Goal: Information Seeking & Learning: Learn about a topic

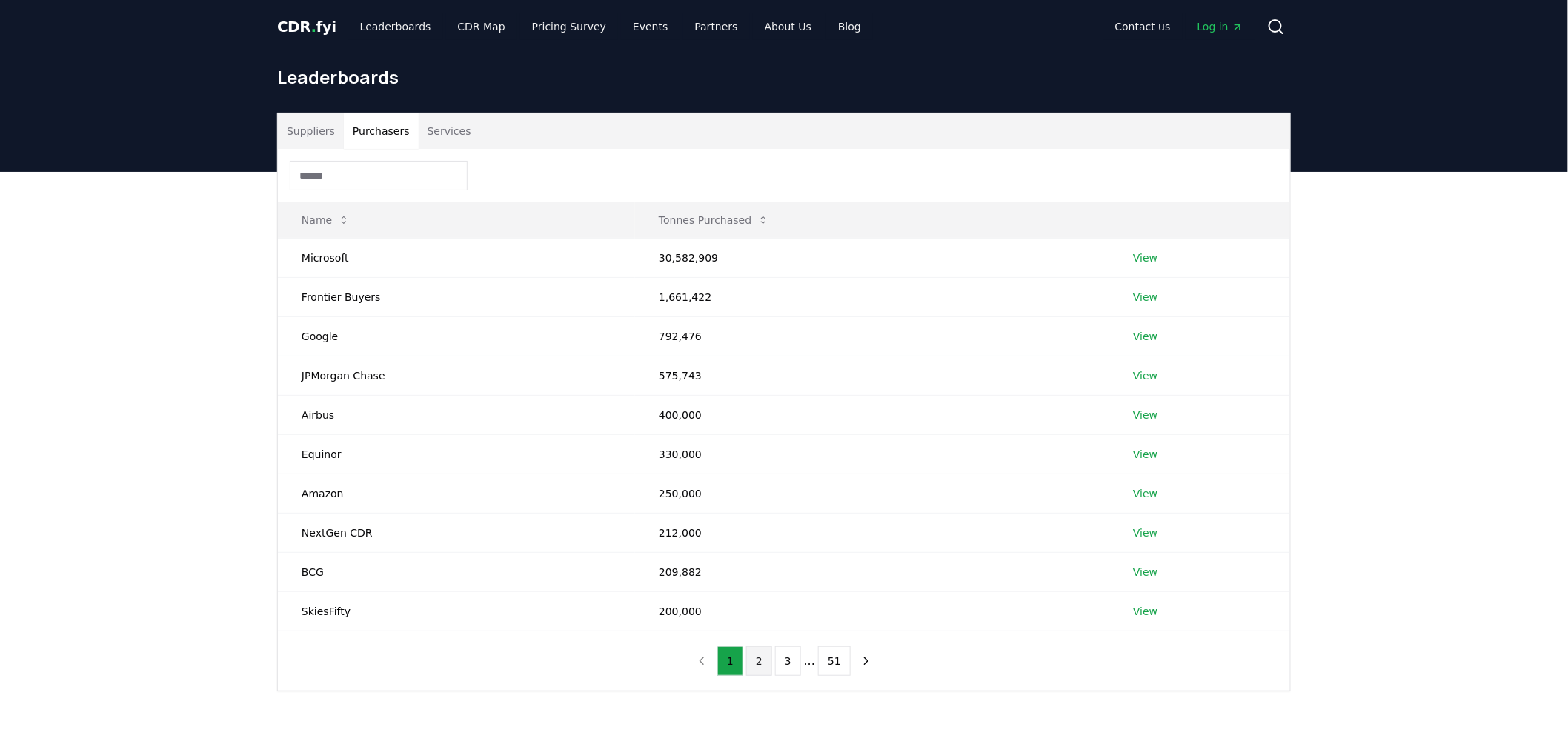
click at [759, 664] on button "2" at bounding box center [759, 661] width 26 height 30
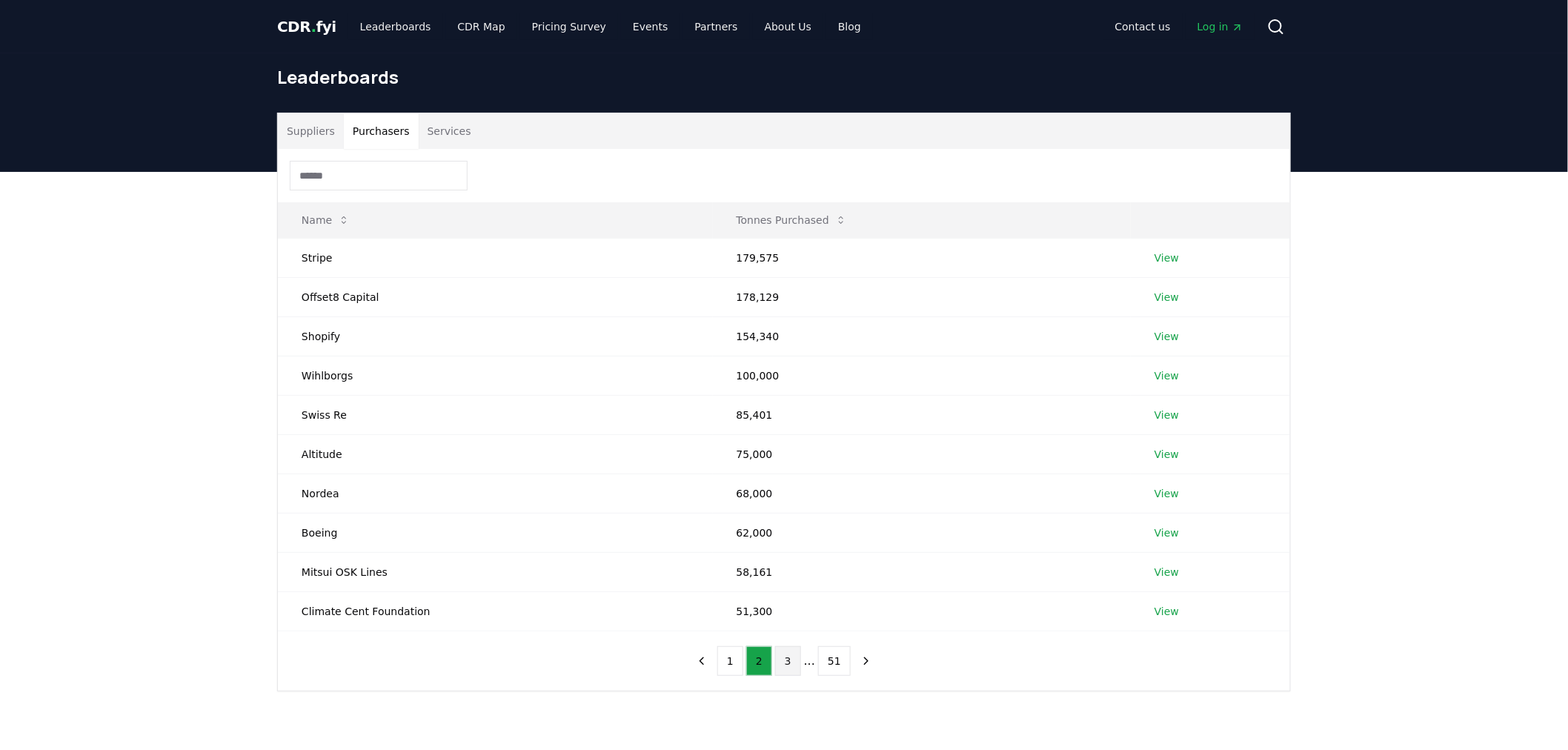
click at [790, 667] on button "3" at bounding box center [788, 661] width 26 height 30
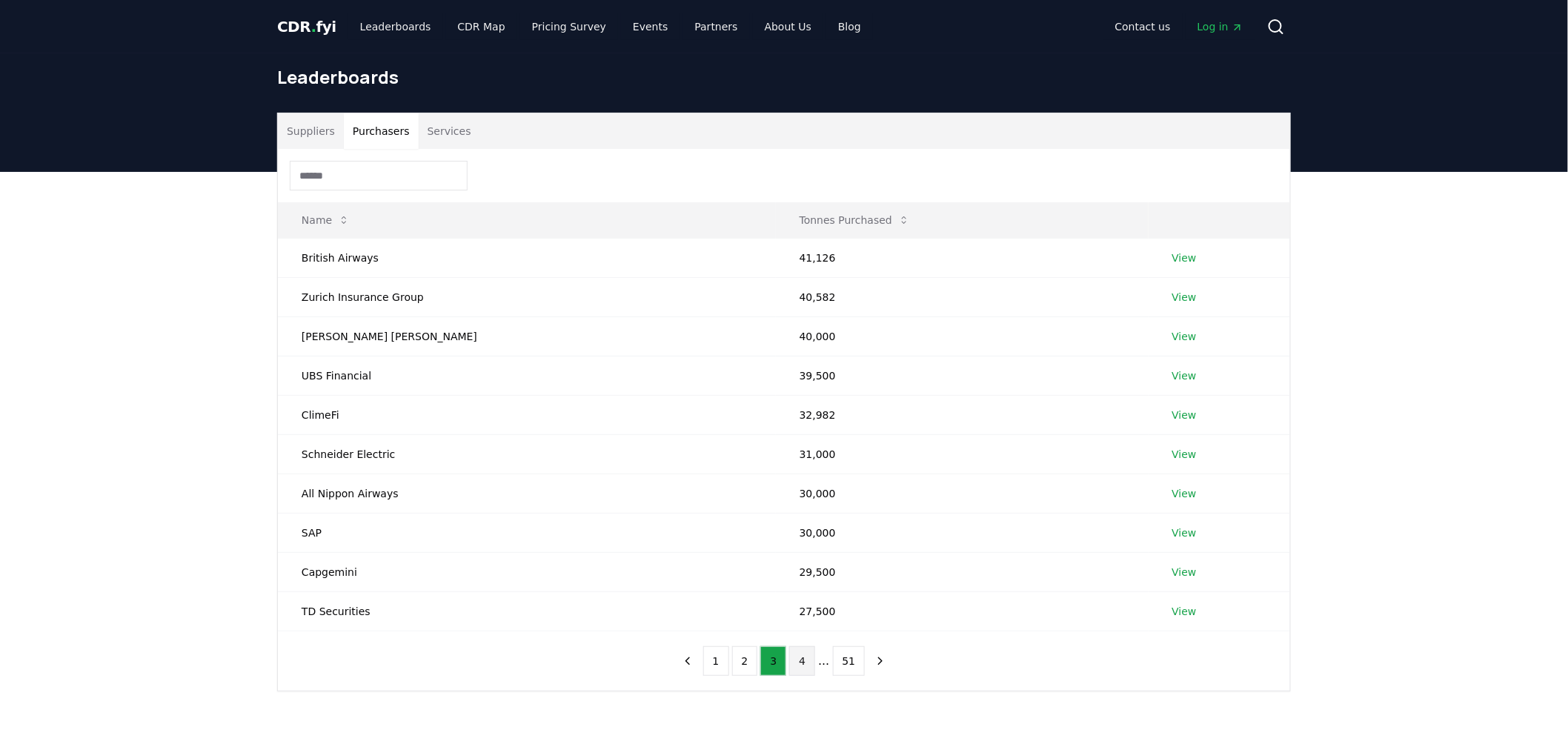
click at [802, 665] on button "4" at bounding box center [802, 661] width 26 height 30
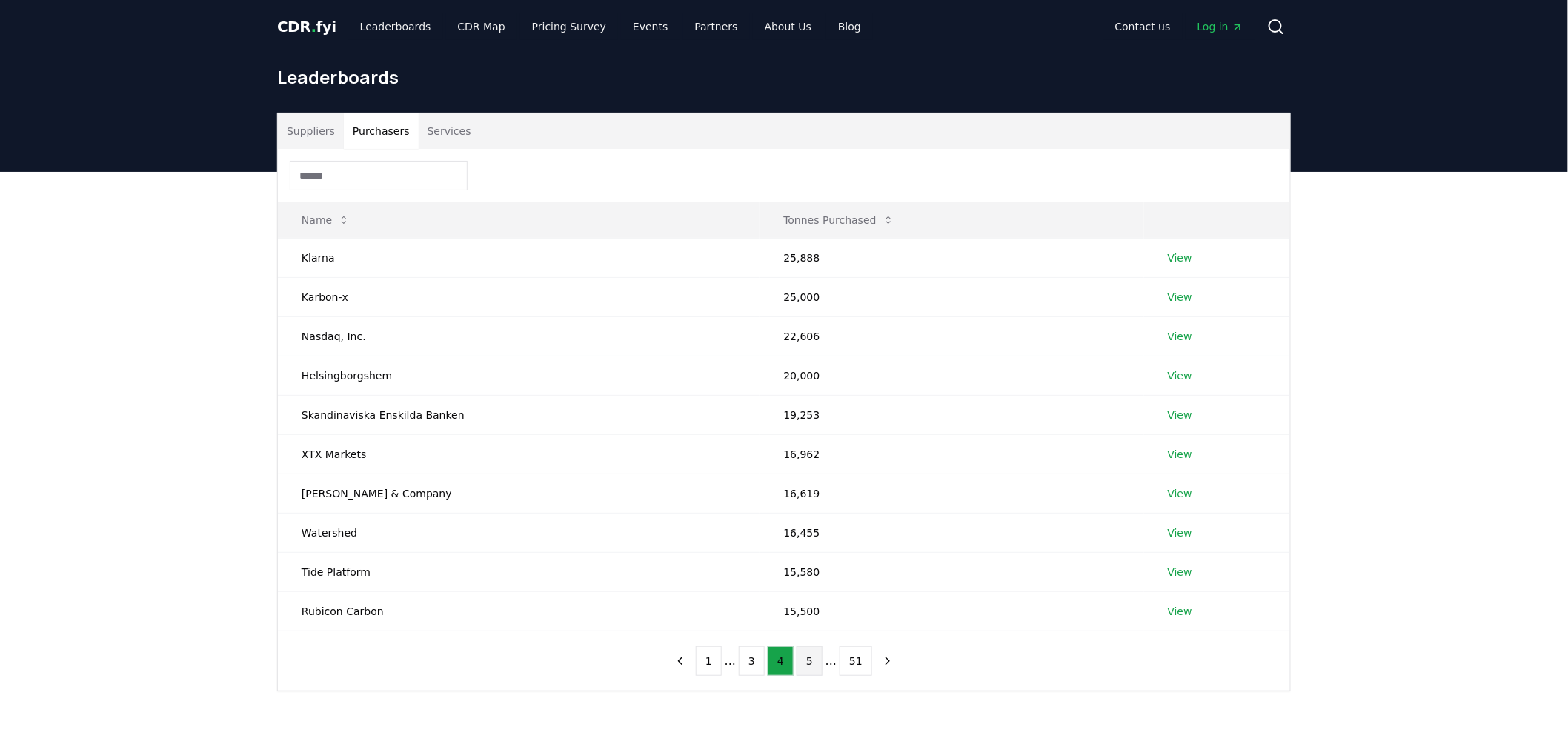
click at [818, 667] on button "5" at bounding box center [809, 661] width 26 height 30
click at [806, 664] on button "6" at bounding box center [809, 661] width 26 height 30
click at [815, 660] on button "7" at bounding box center [809, 661] width 26 height 30
click at [814, 653] on button "8" at bounding box center [809, 661] width 26 height 30
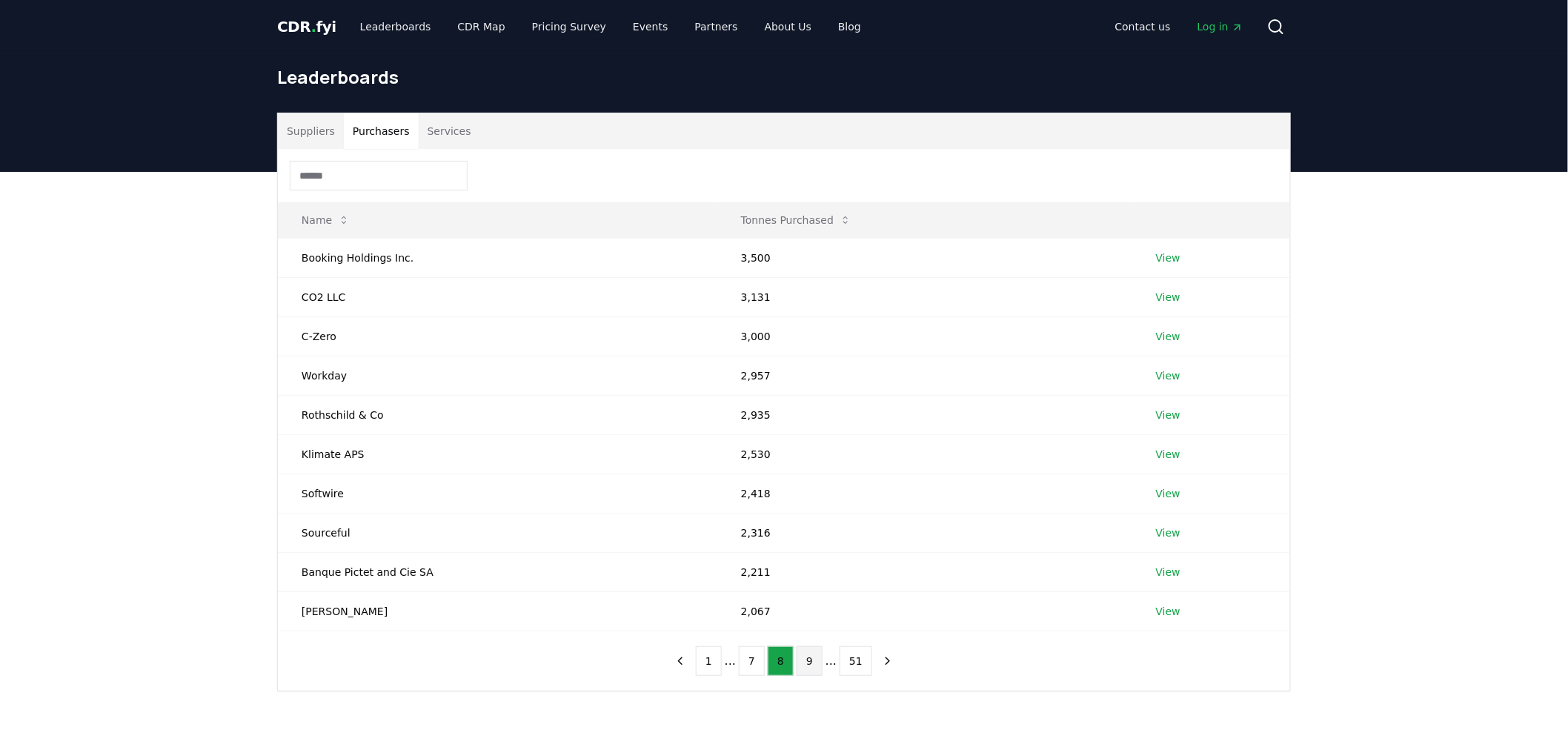
click at [813, 664] on button "9" at bounding box center [809, 661] width 26 height 30
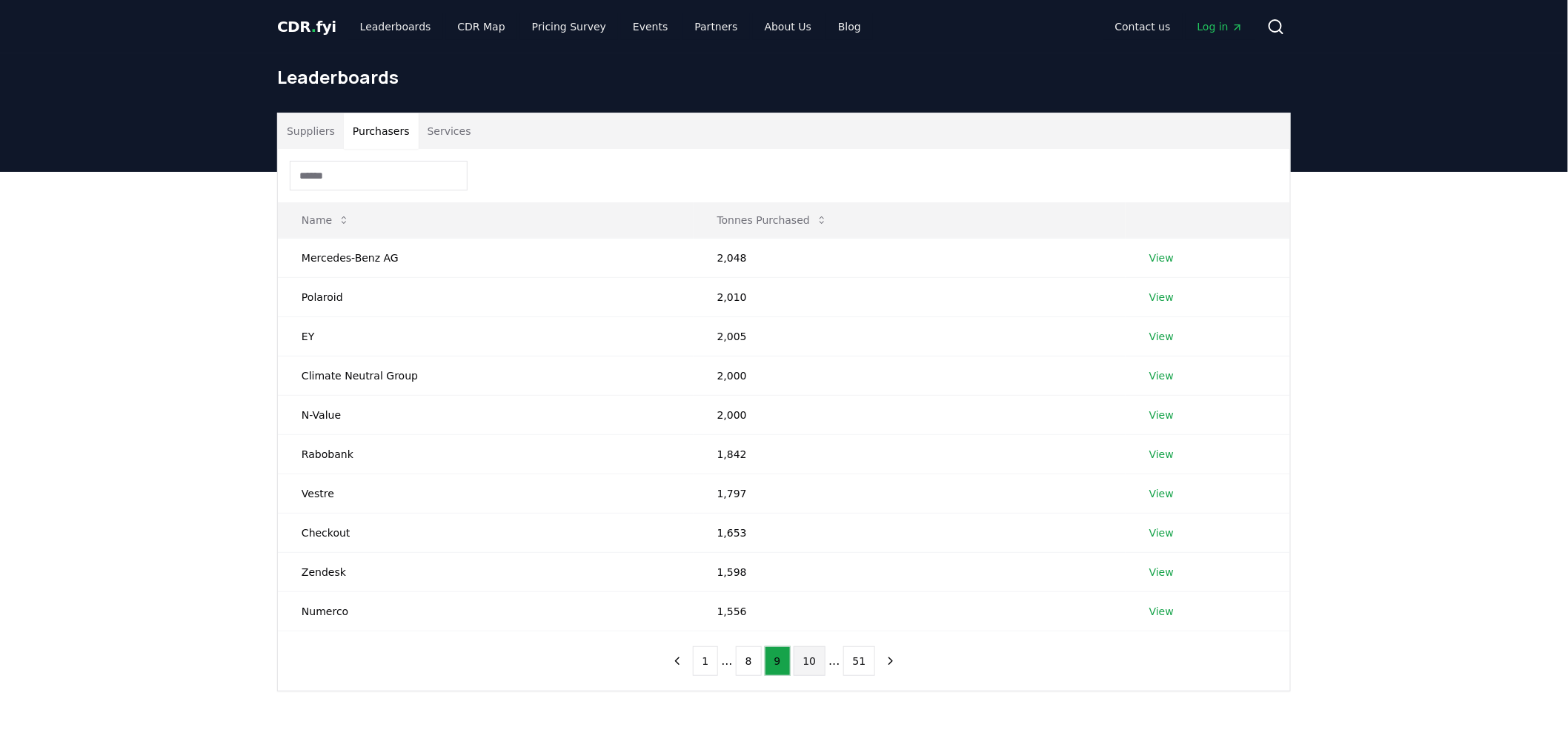
click at [820, 664] on button "10" at bounding box center [810, 661] width 32 height 30
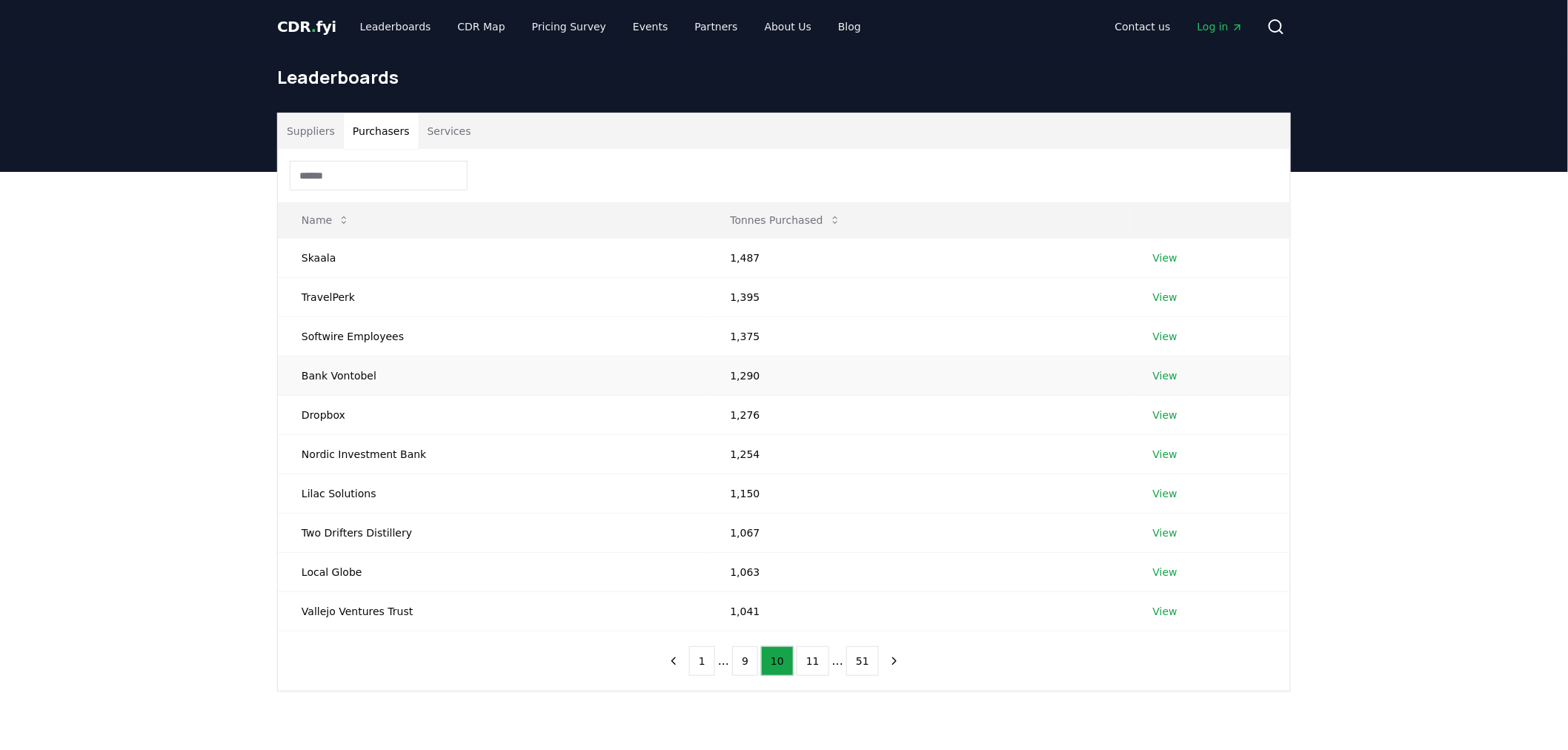
click at [1154, 375] on link "View" at bounding box center [1165, 375] width 25 height 14
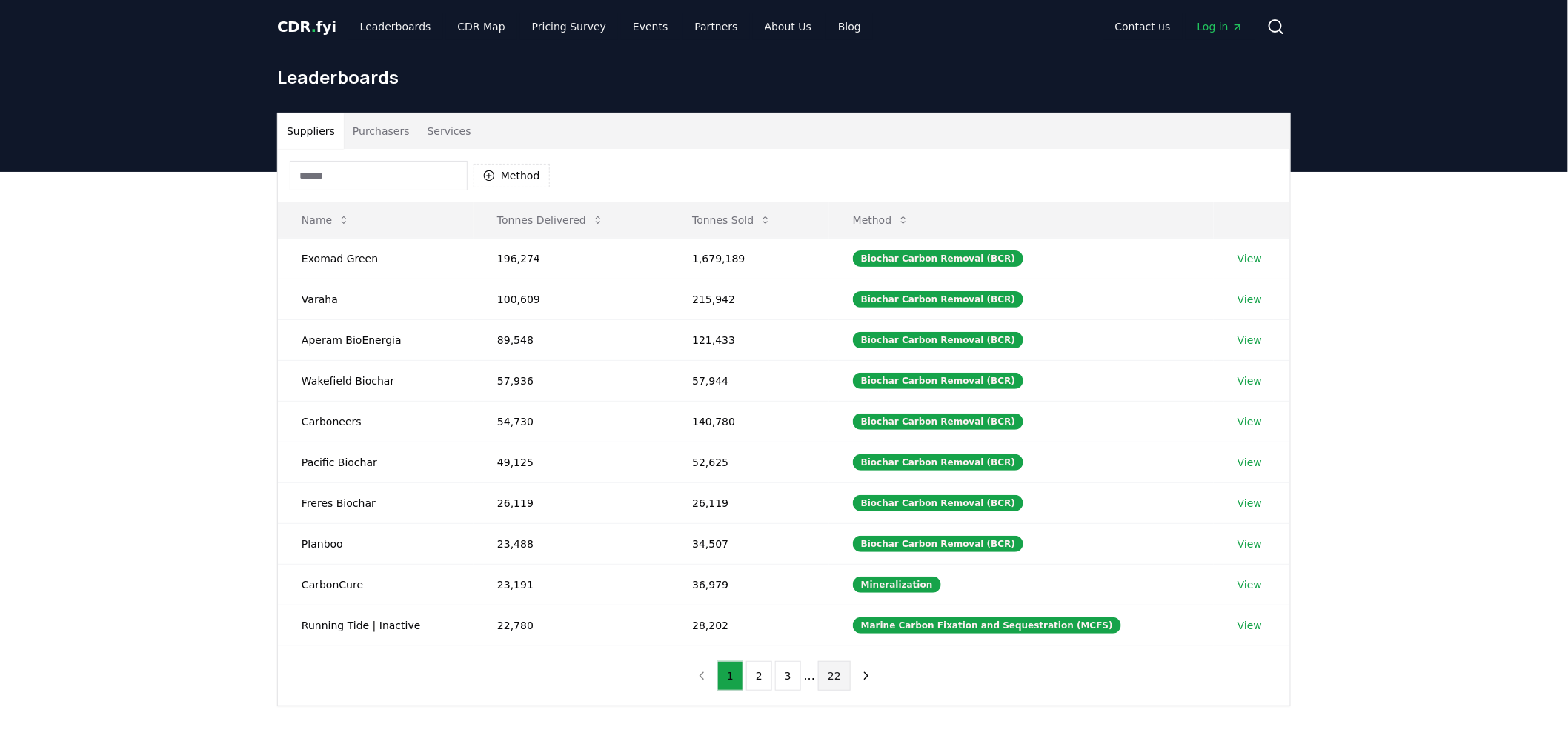
click at [839, 685] on button "22" at bounding box center [834, 675] width 32 height 30
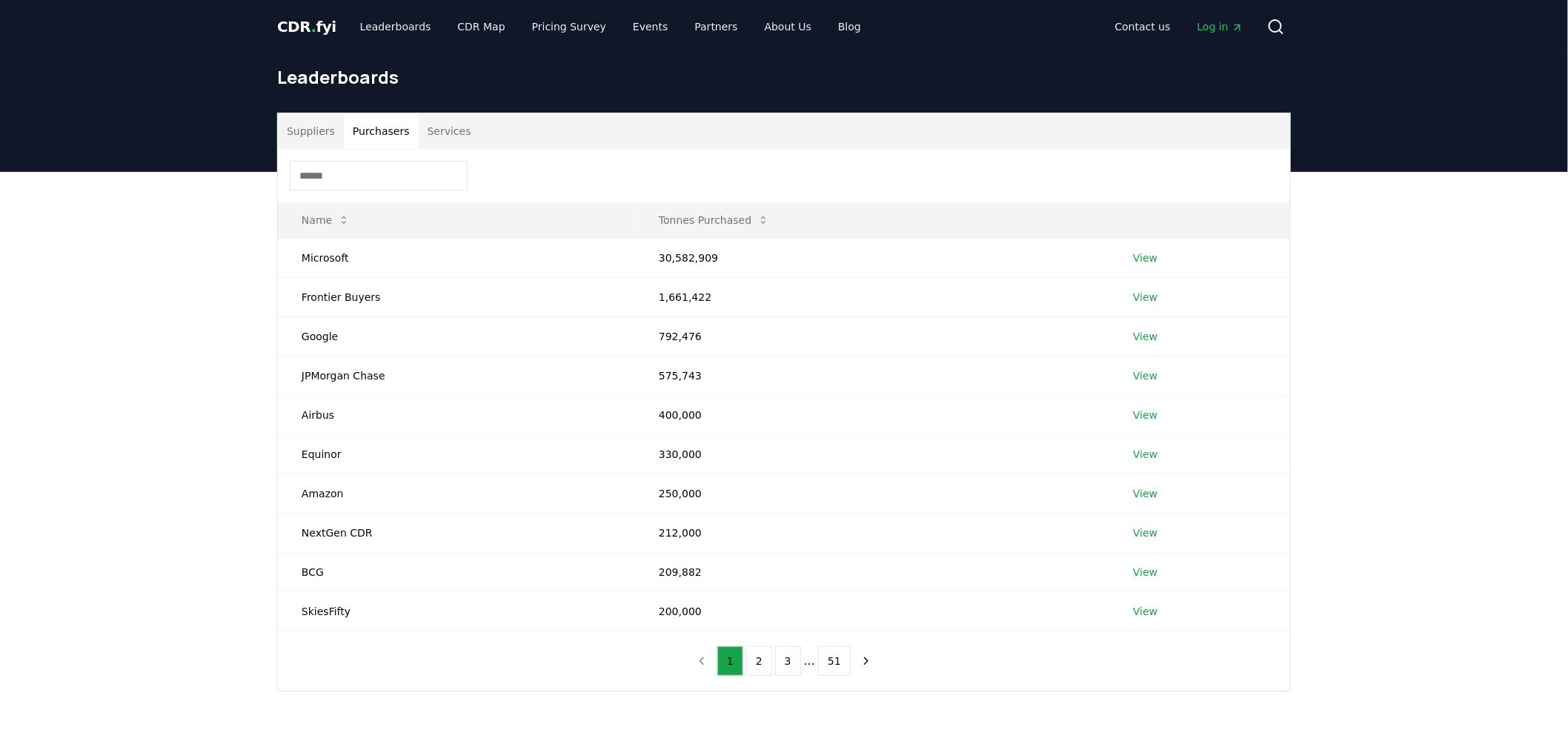
click at [375, 123] on button "Purchasers" at bounding box center [381, 131] width 75 height 36
click at [825, 661] on button "51" at bounding box center [834, 661] width 32 height 30
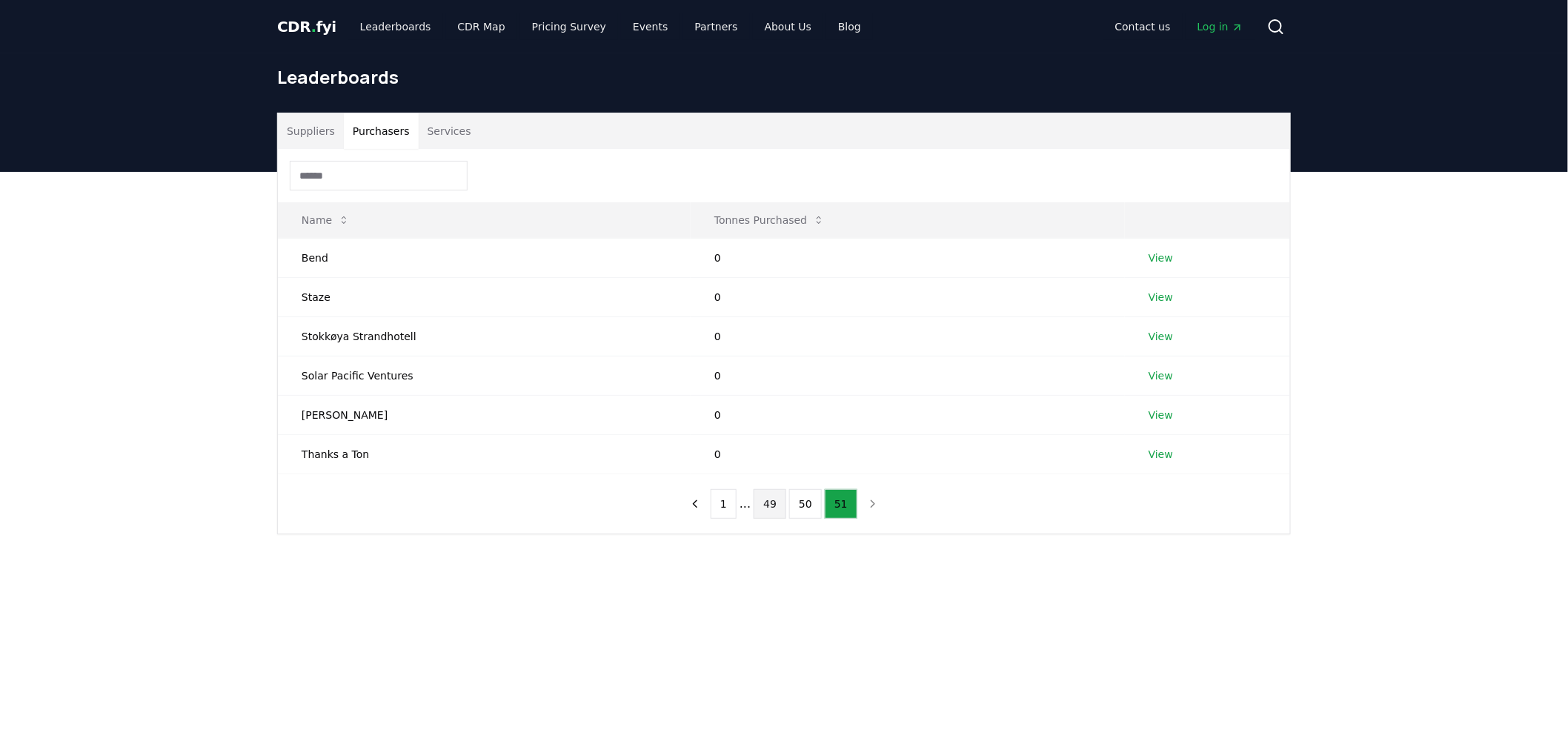
click at [765, 499] on button "49" at bounding box center [770, 503] width 32 height 30
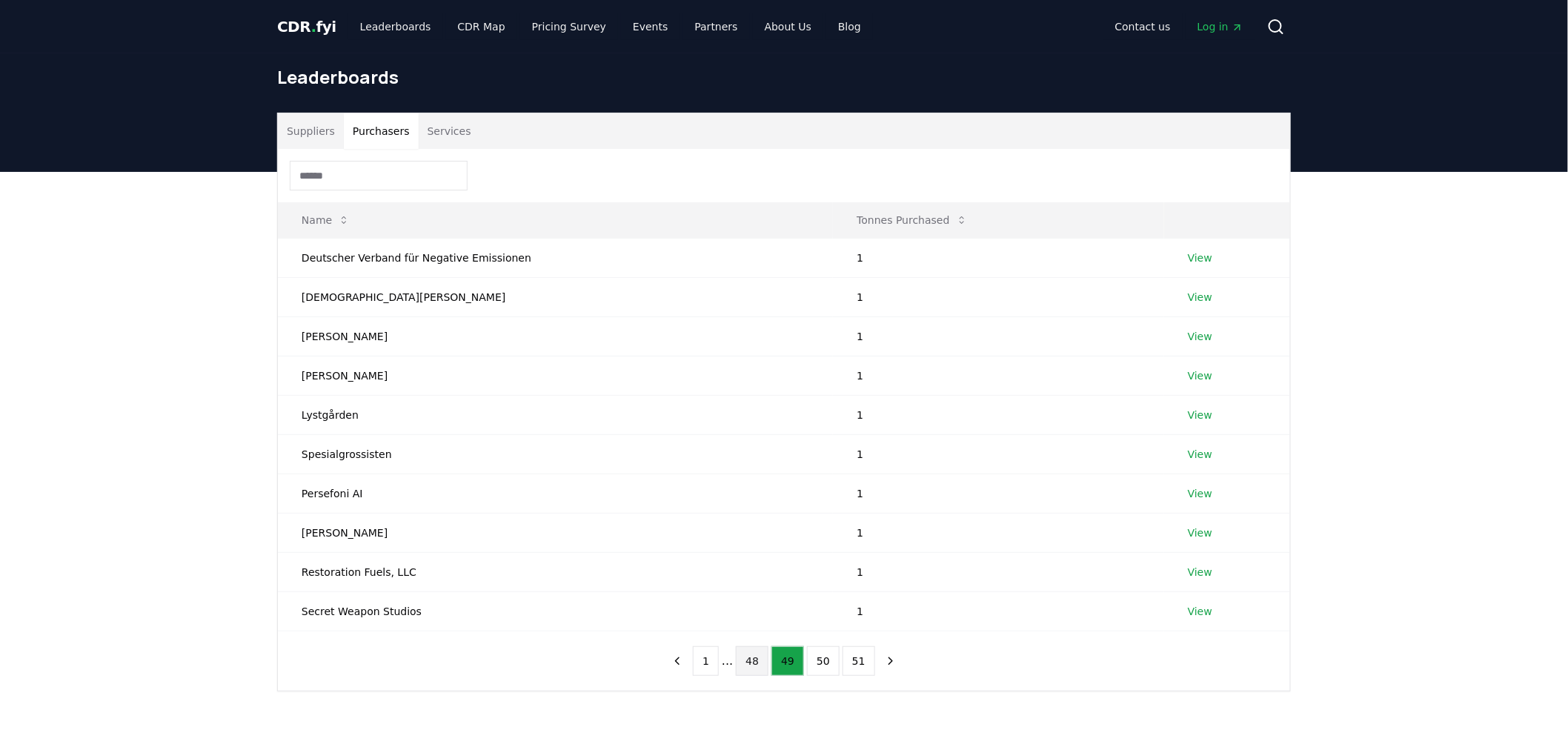
click at [757, 661] on button "48" at bounding box center [752, 661] width 32 height 30
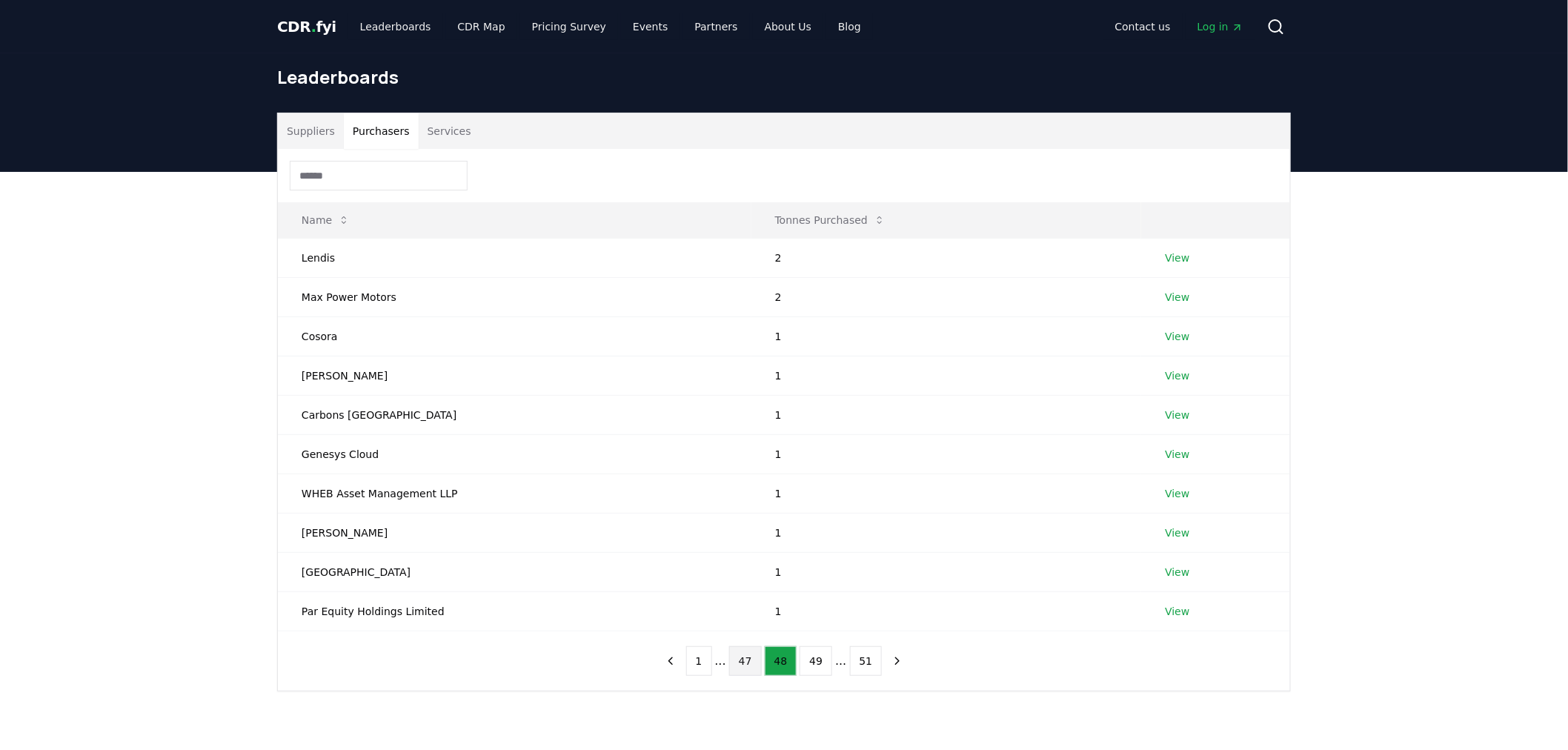
click at [742, 661] on button "47" at bounding box center [745, 661] width 32 height 30
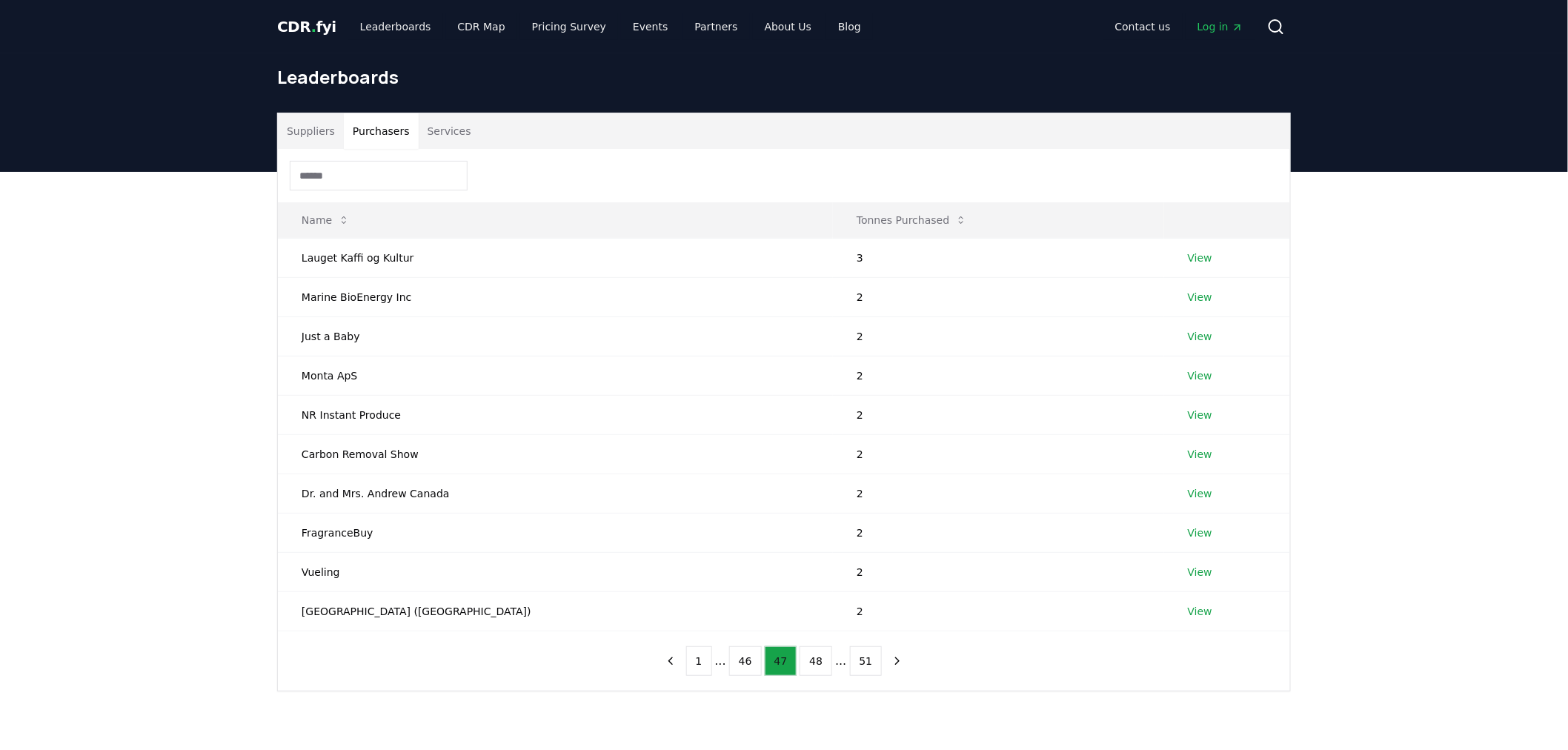
click at [742, 661] on button "46" at bounding box center [745, 661] width 32 height 30
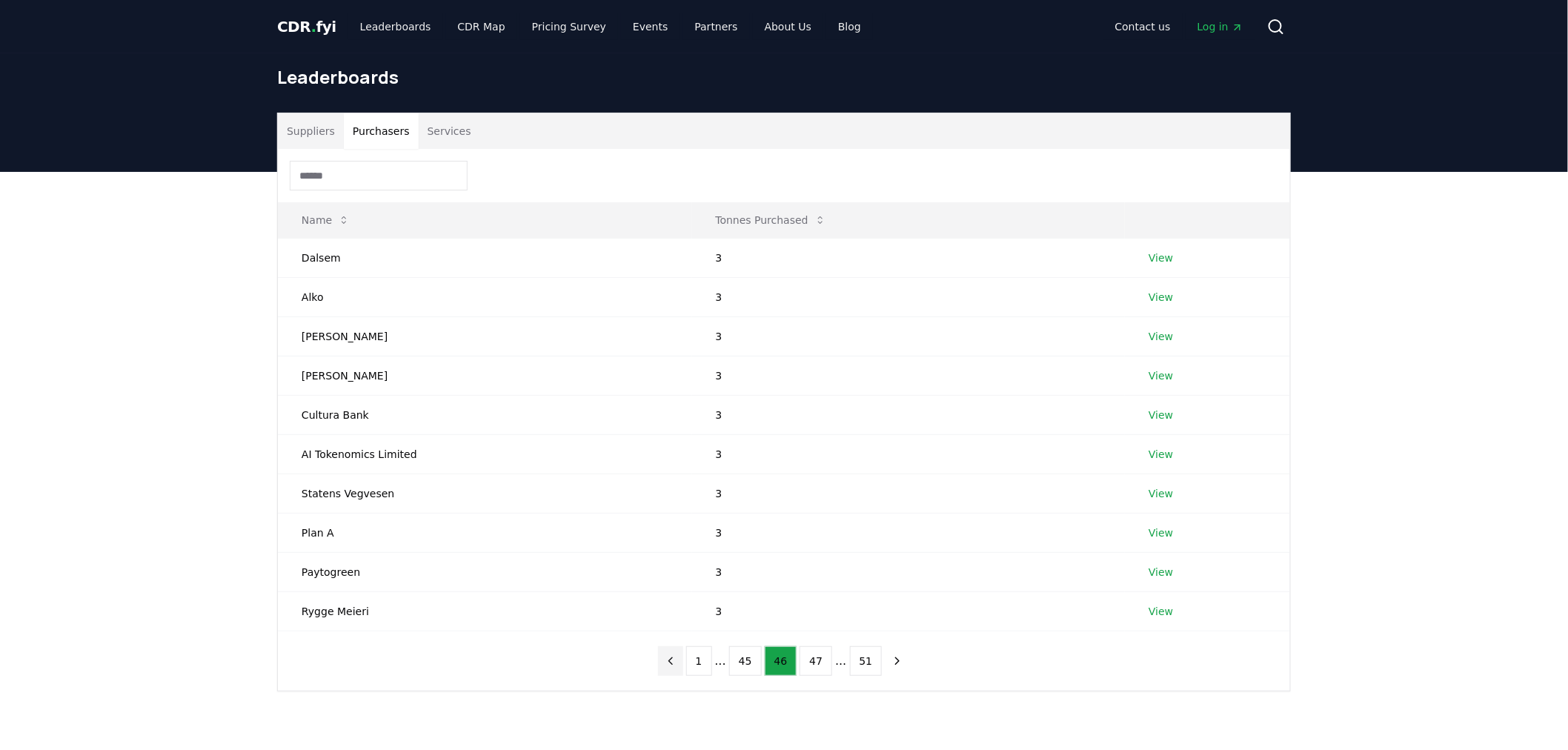
click at [677, 659] on icon "previous page" at bounding box center [671, 661] width 14 height 14
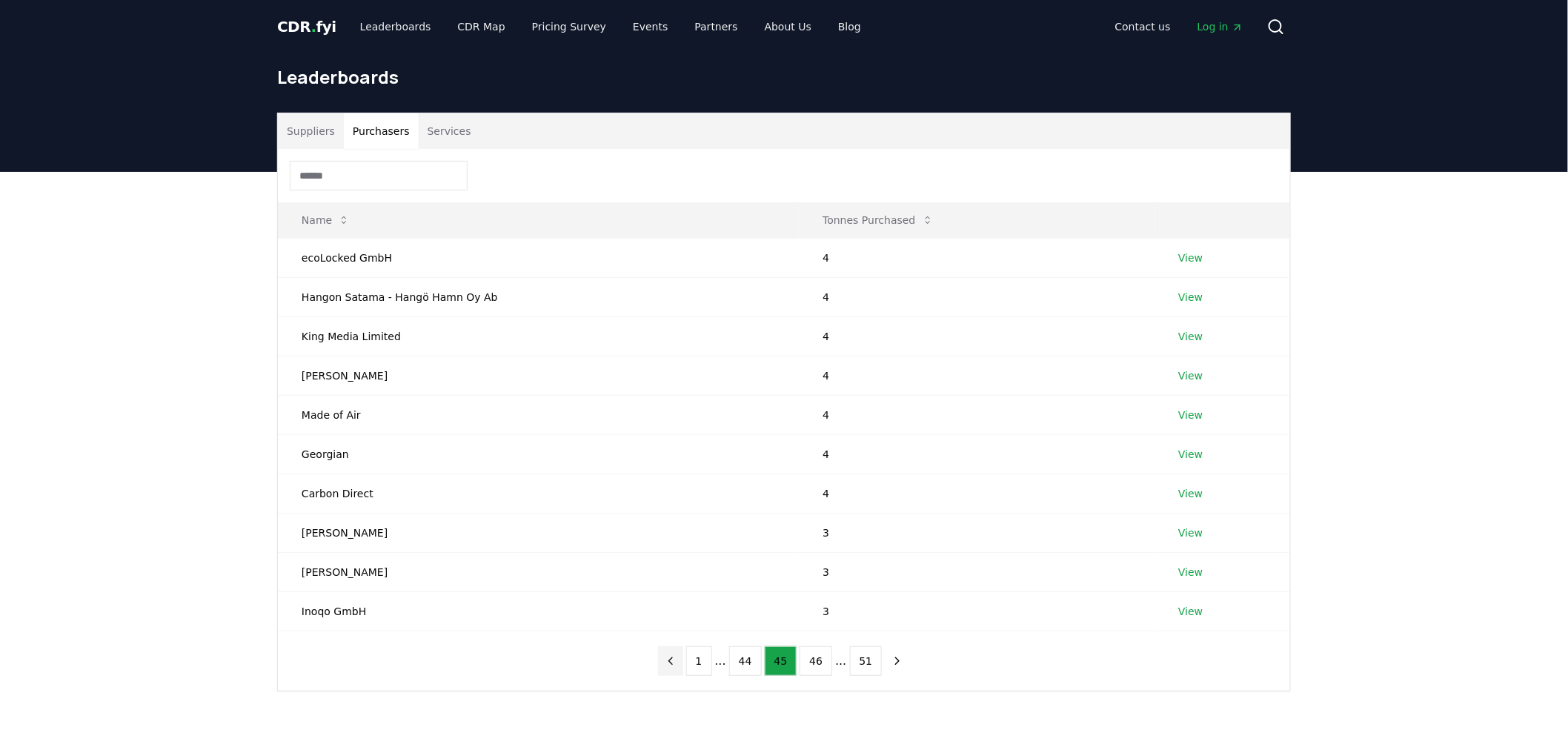
click at [677, 659] on icon "previous page" at bounding box center [671, 661] width 14 height 14
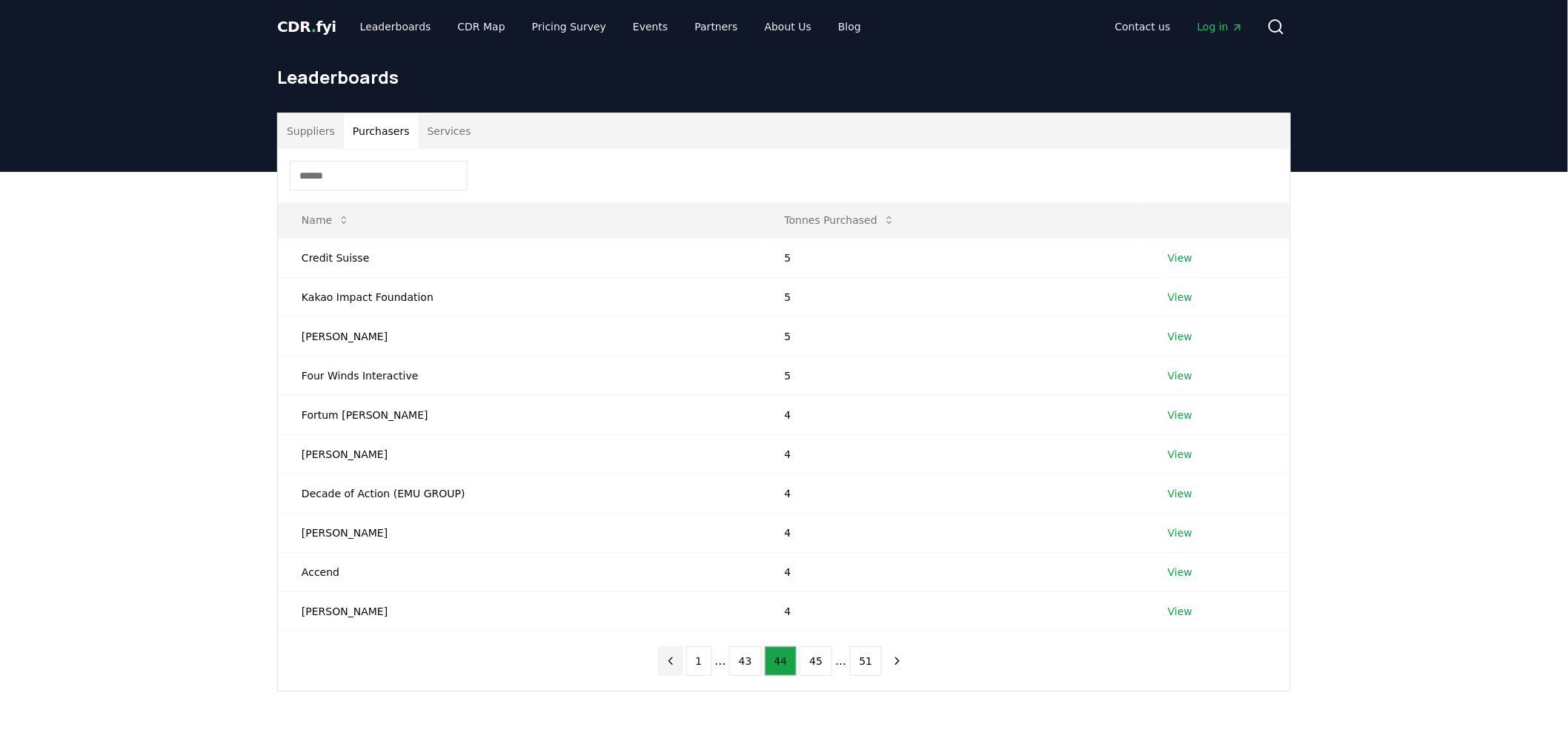
click at [677, 659] on icon "previous page" at bounding box center [671, 661] width 14 height 14
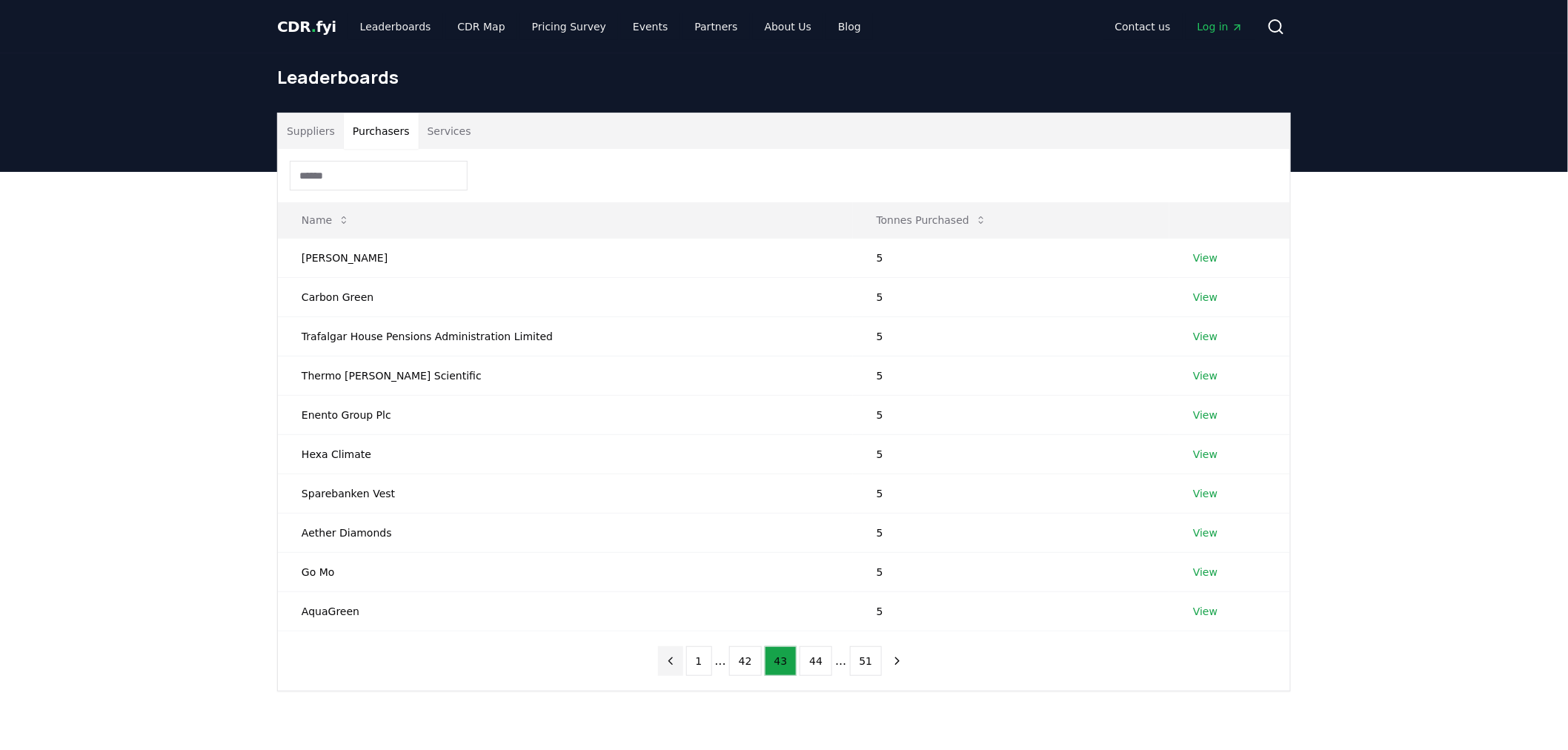
click at [677, 659] on icon "previous page" at bounding box center [671, 661] width 14 height 14
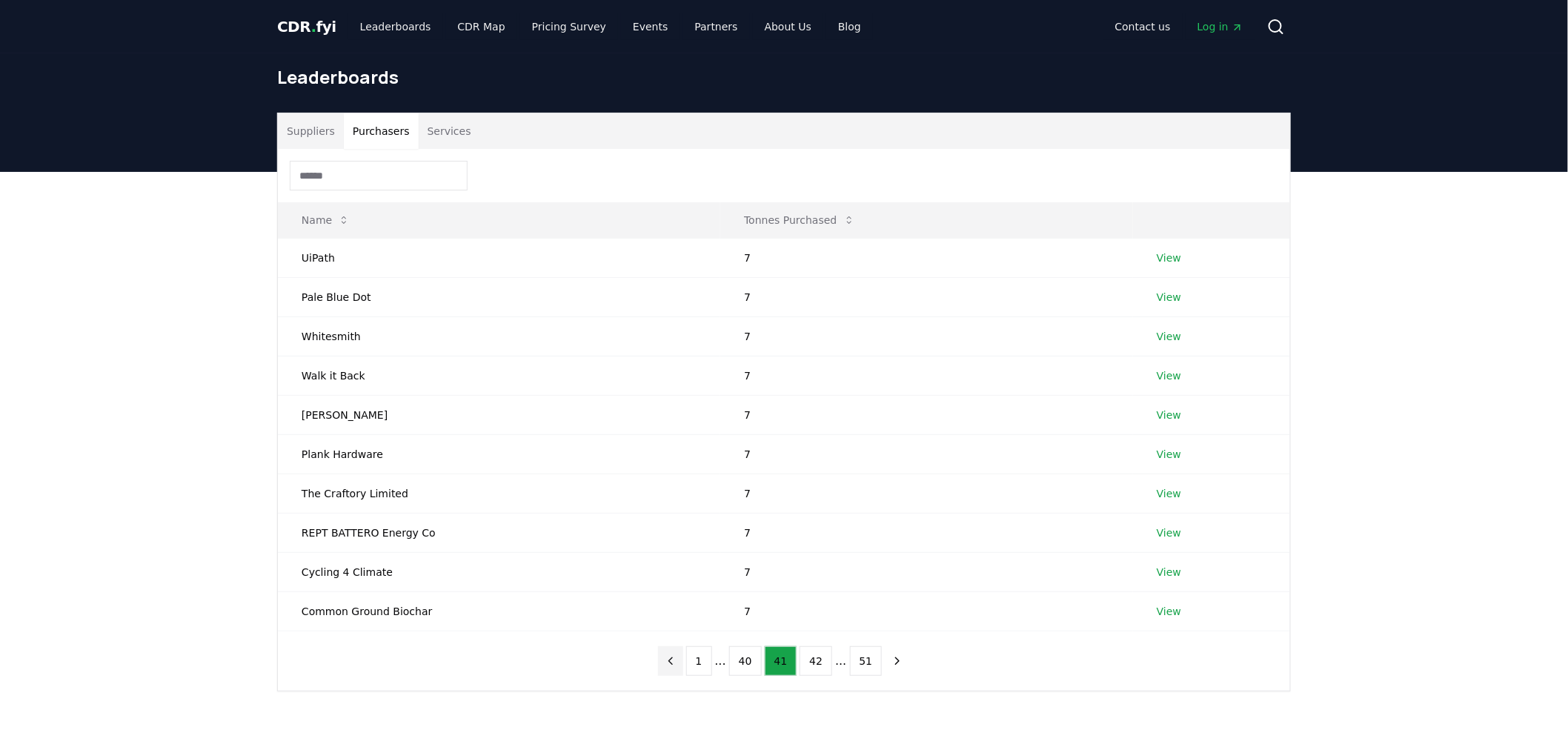
click at [677, 659] on icon "previous page" at bounding box center [671, 661] width 14 height 14
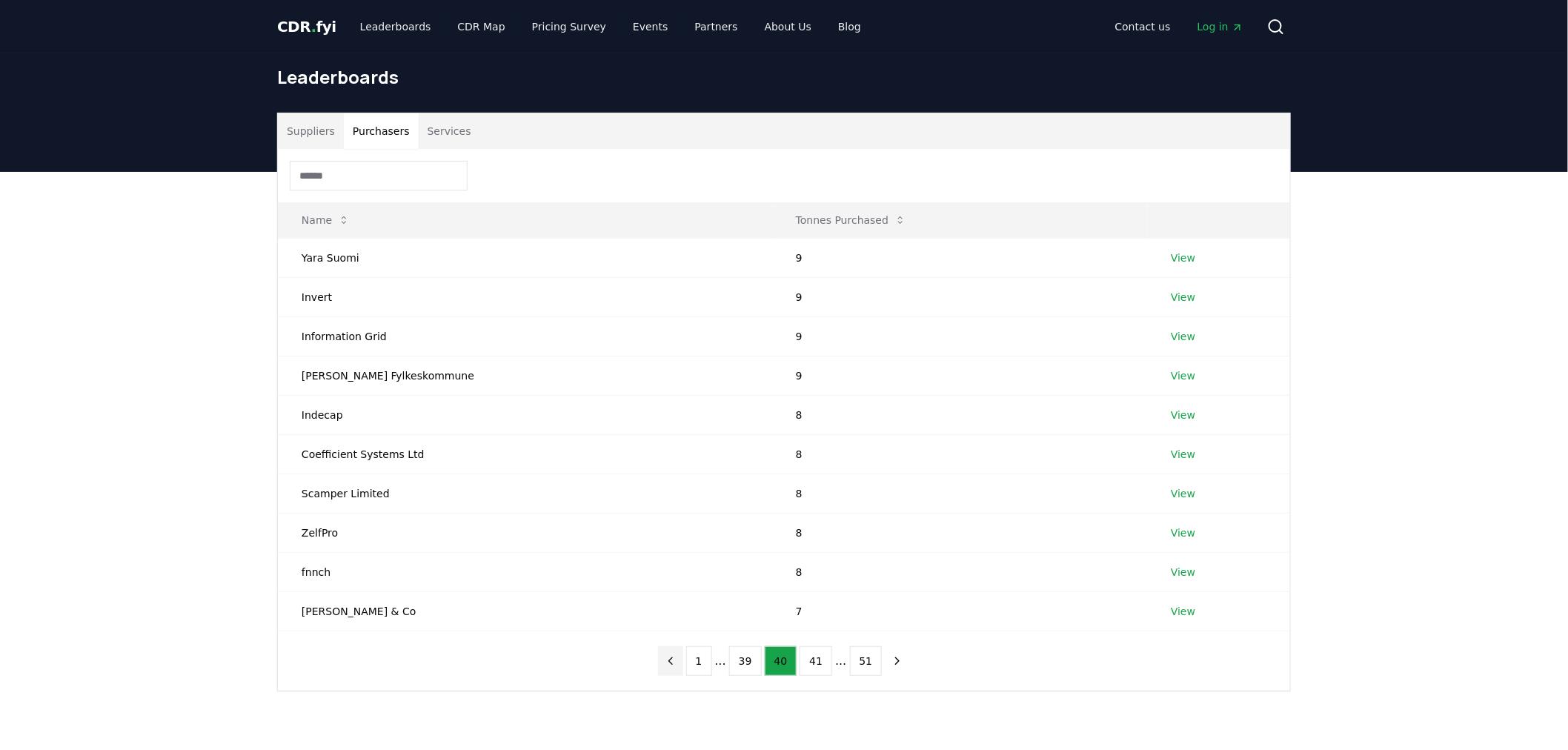
click at [677, 659] on icon "previous page" at bounding box center [671, 661] width 14 height 14
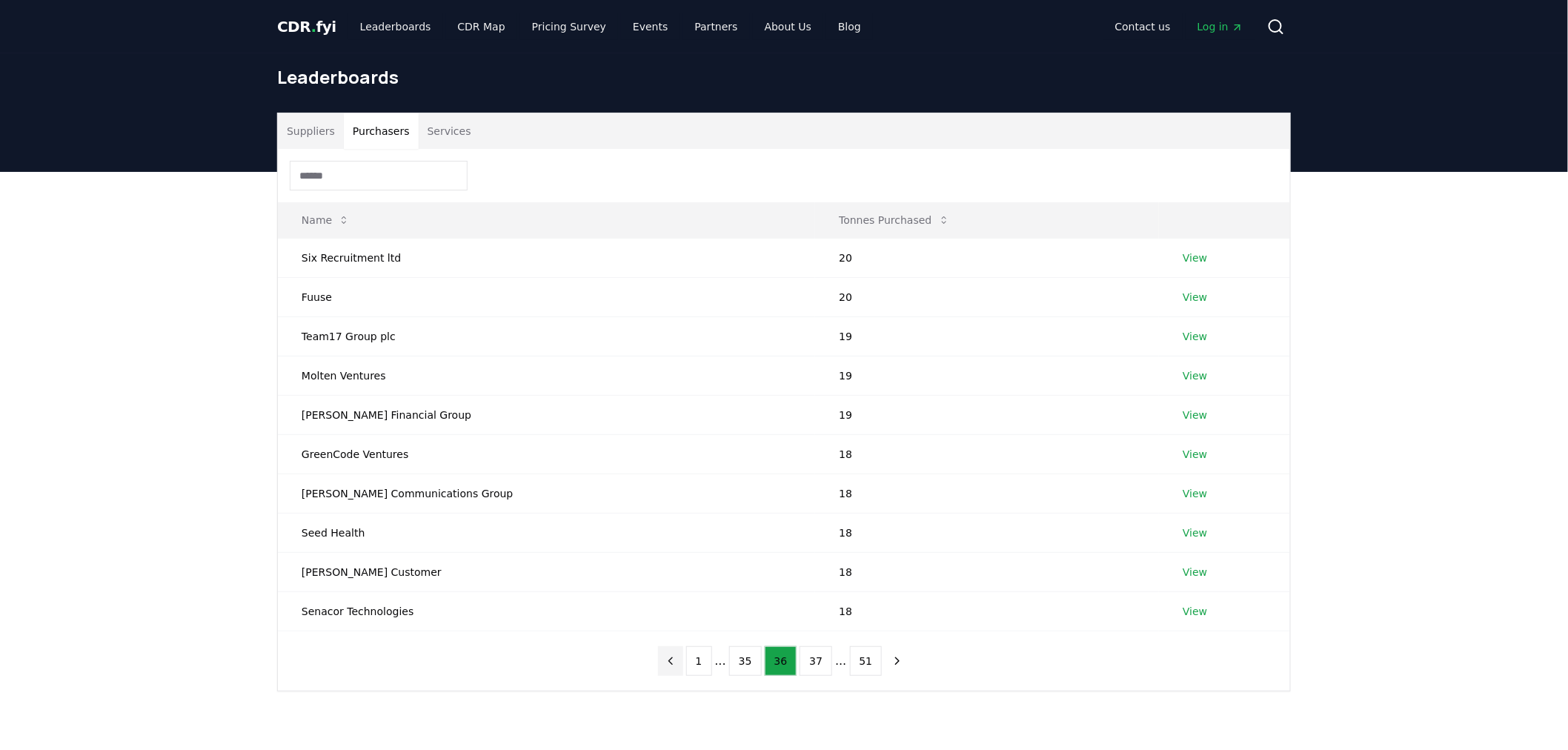
click at [677, 659] on icon "previous page" at bounding box center [671, 661] width 14 height 14
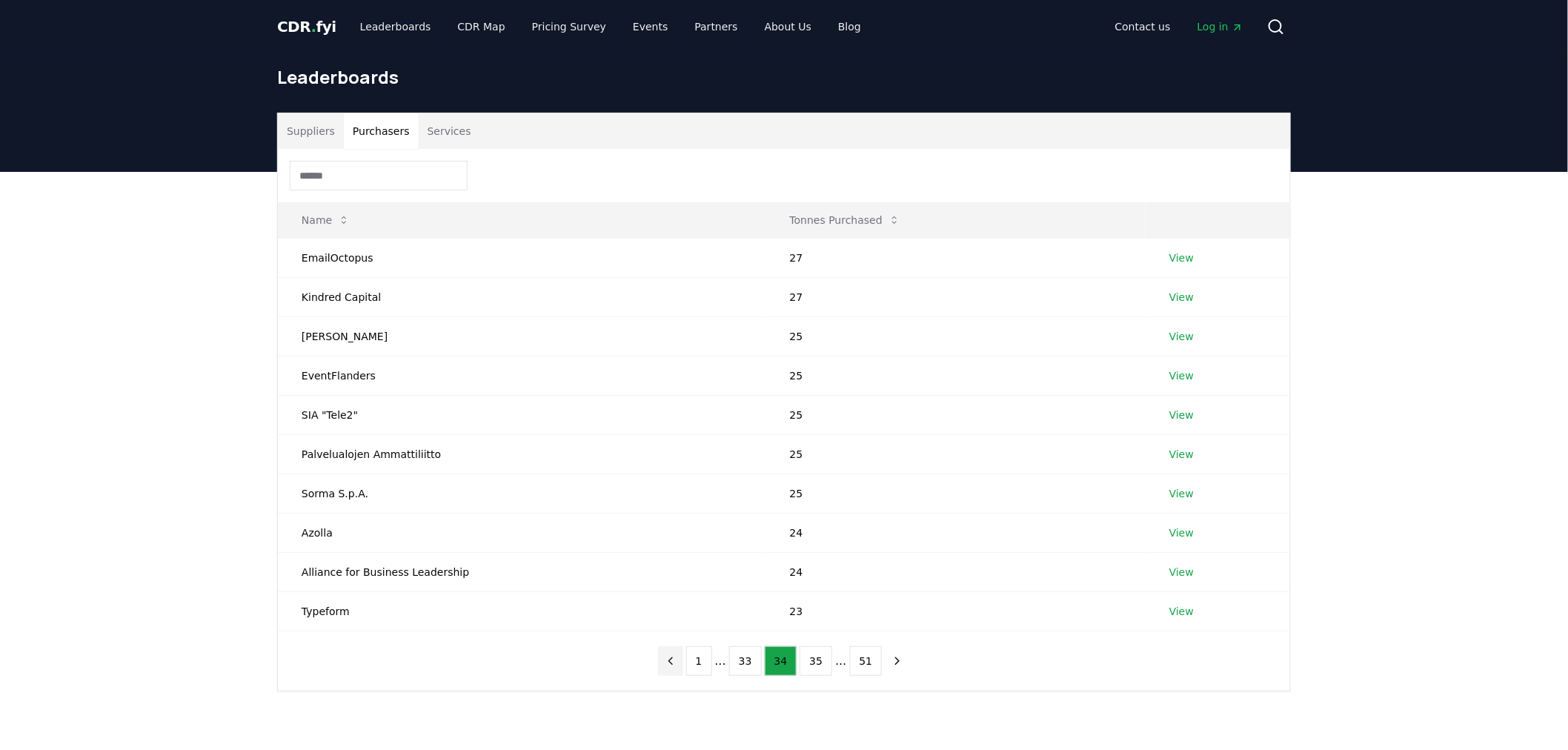
click at [677, 659] on icon "previous page" at bounding box center [671, 661] width 14 height 14
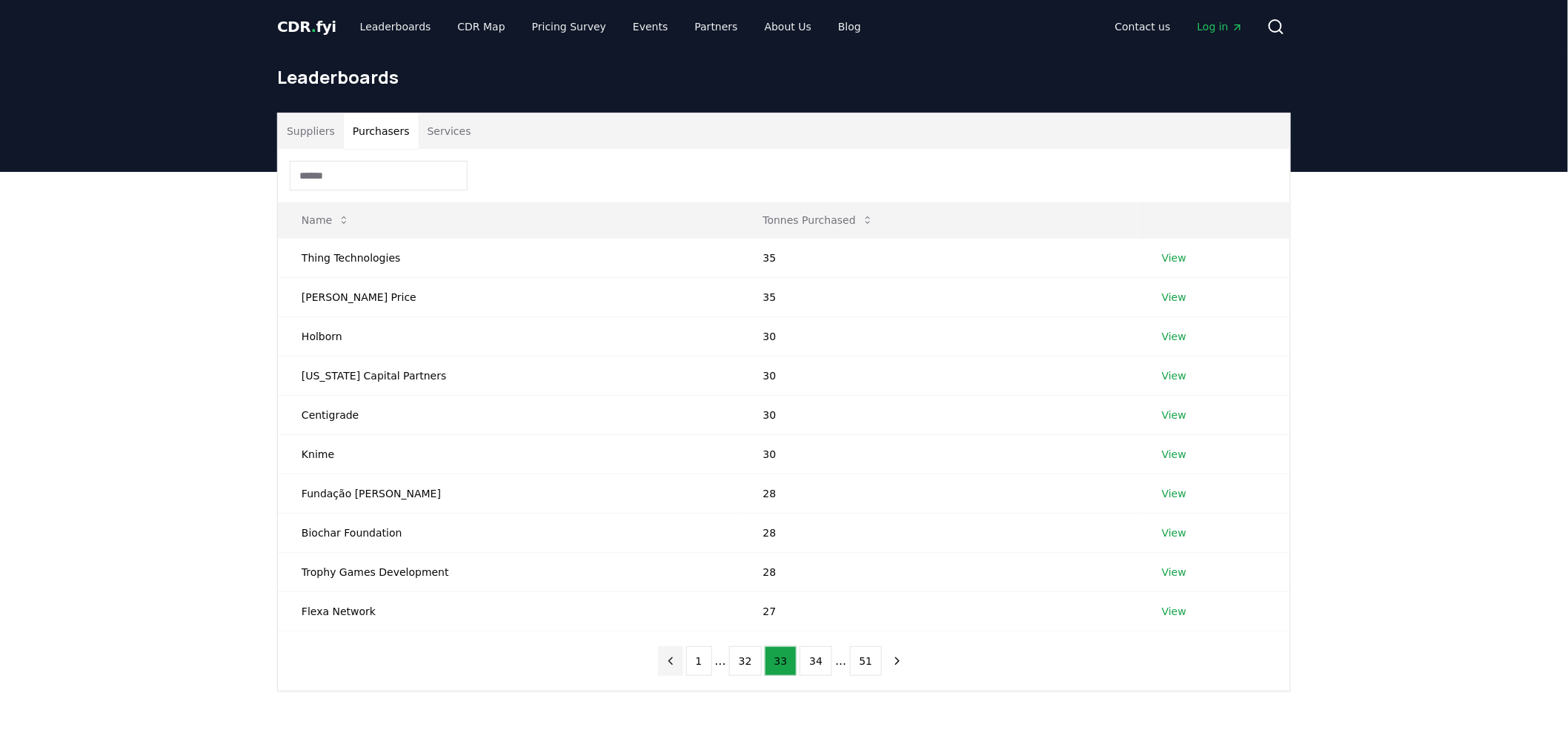
click at [677, 658] on icon "previous page" at bounding box center [671, 661] width 14 height 14
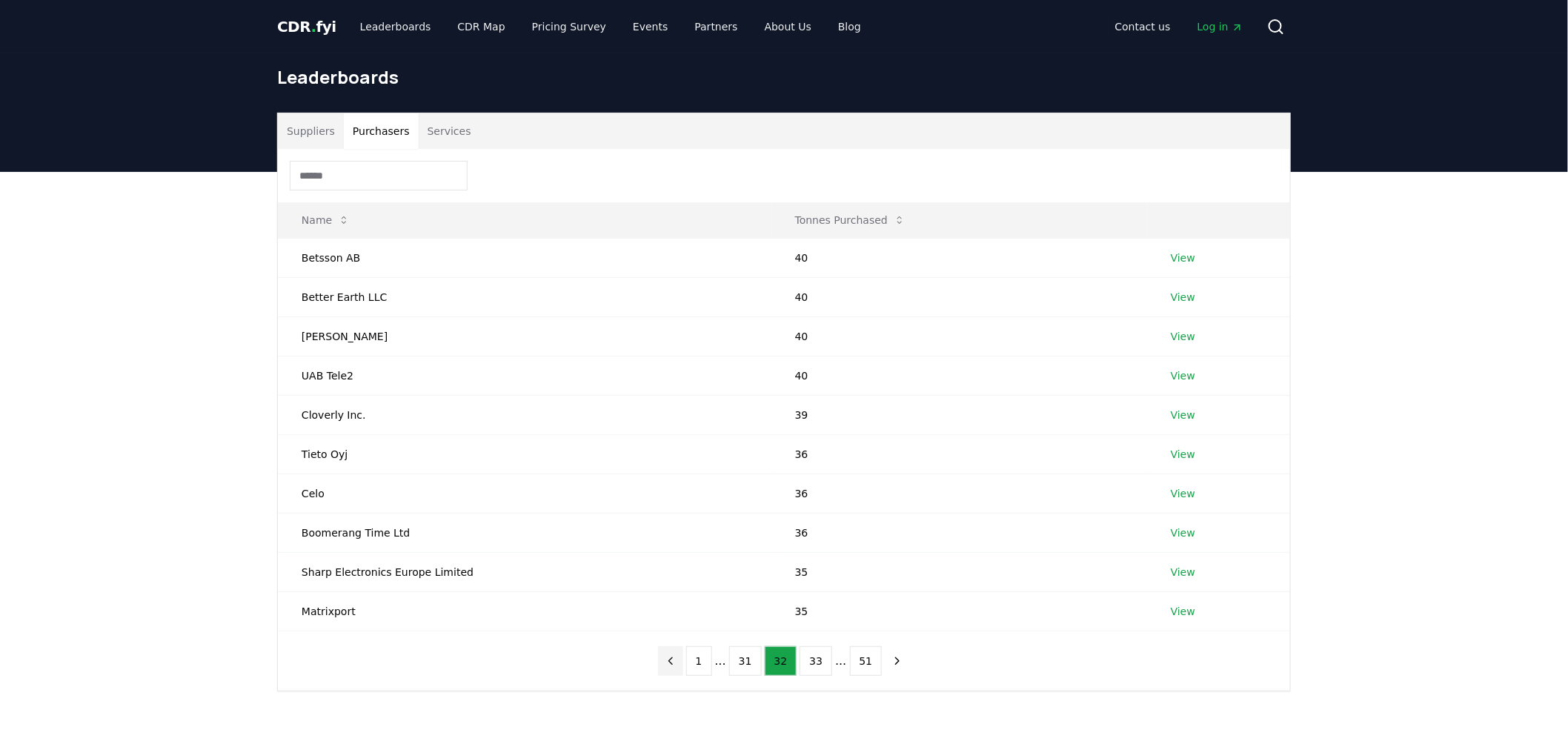
click at [677, 658] on icon "previous page" at bounding box center [671, 661] width 14 height 14
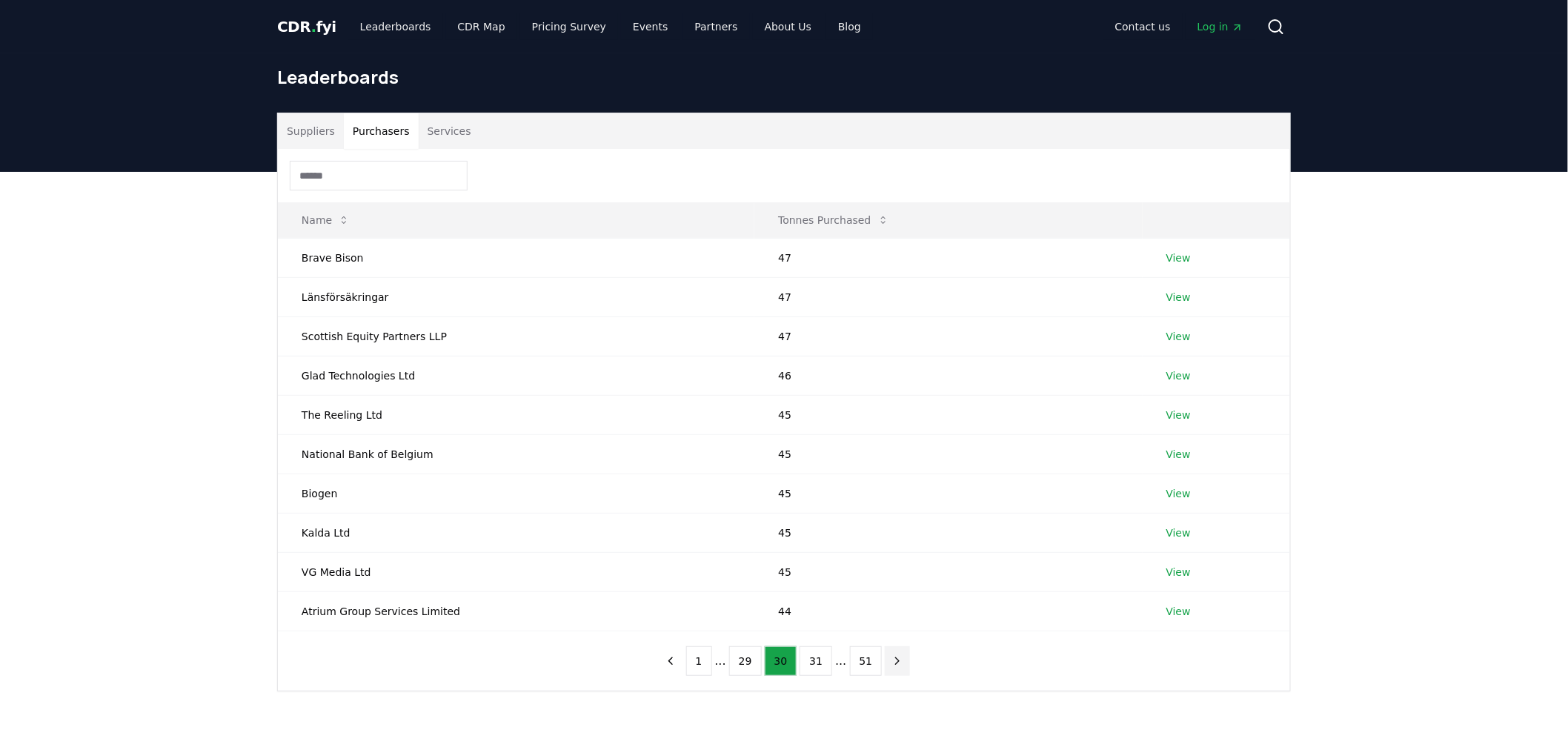
click at [891, 664] on icon "next page" at bounding box center [898, 661] width 14 height 14
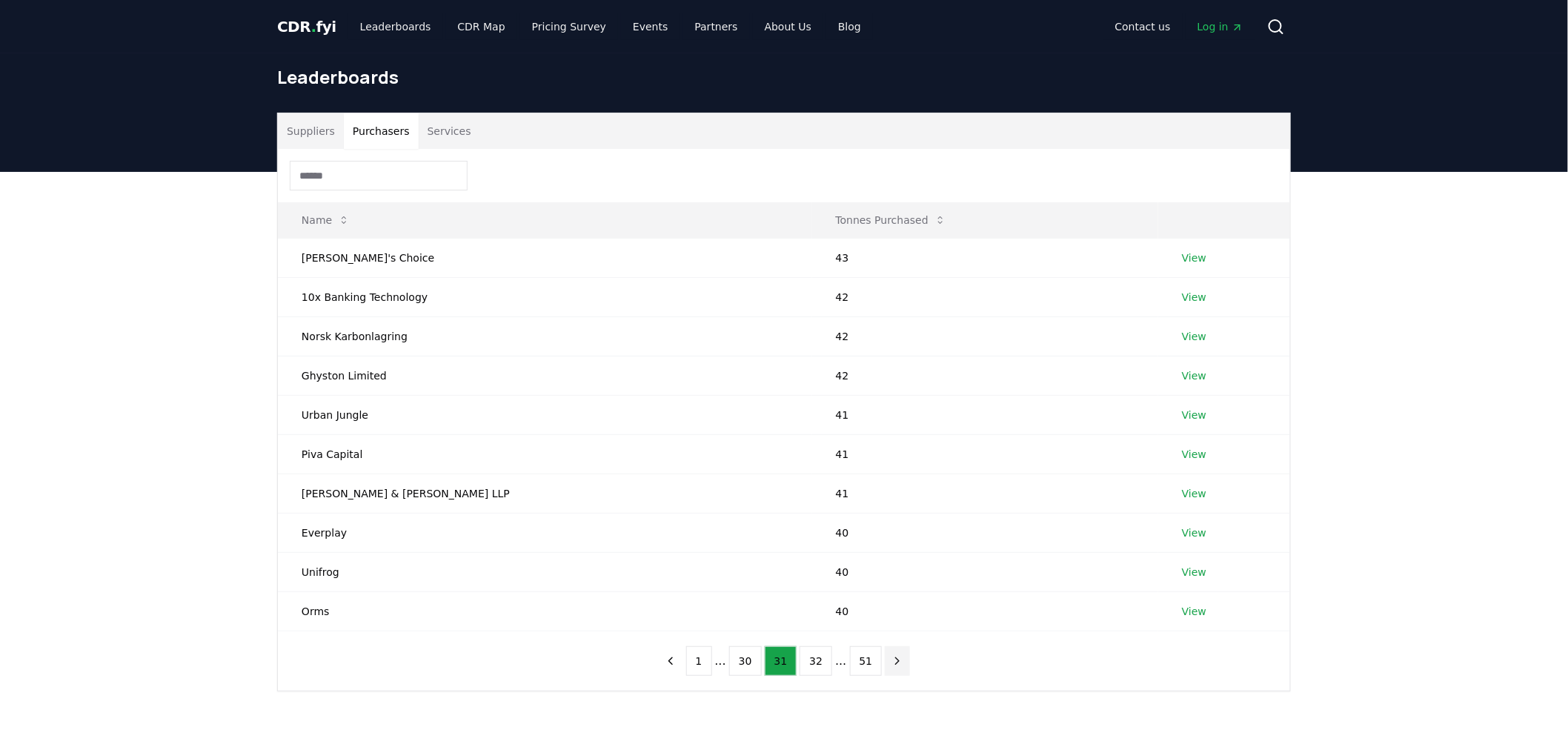
click at [891, 664] on icon "next page" at bounding box center [898, 661] width 14 height 14
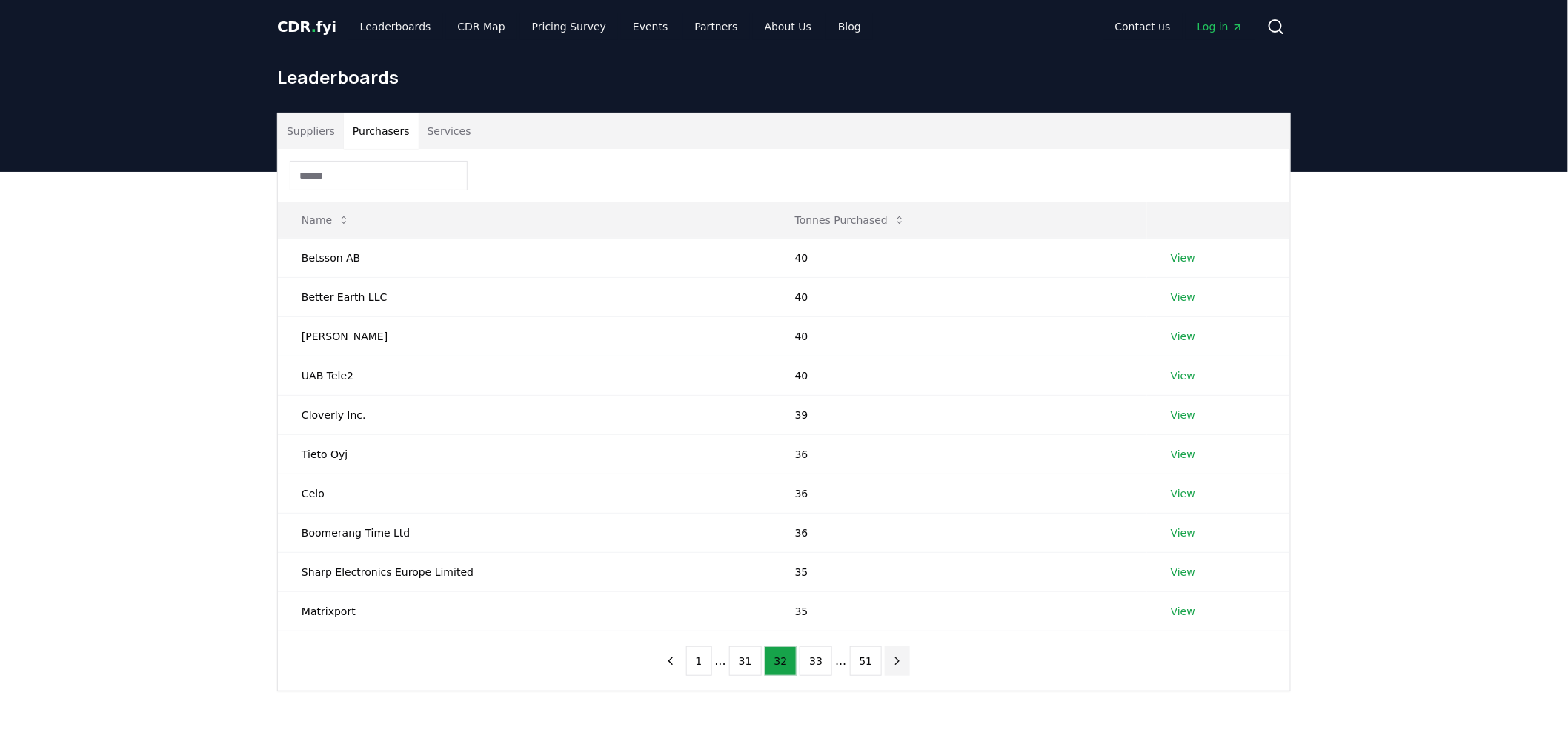
click at [891, 661] on icon "next page" at bounding box center [898, 661] width 14 height 14
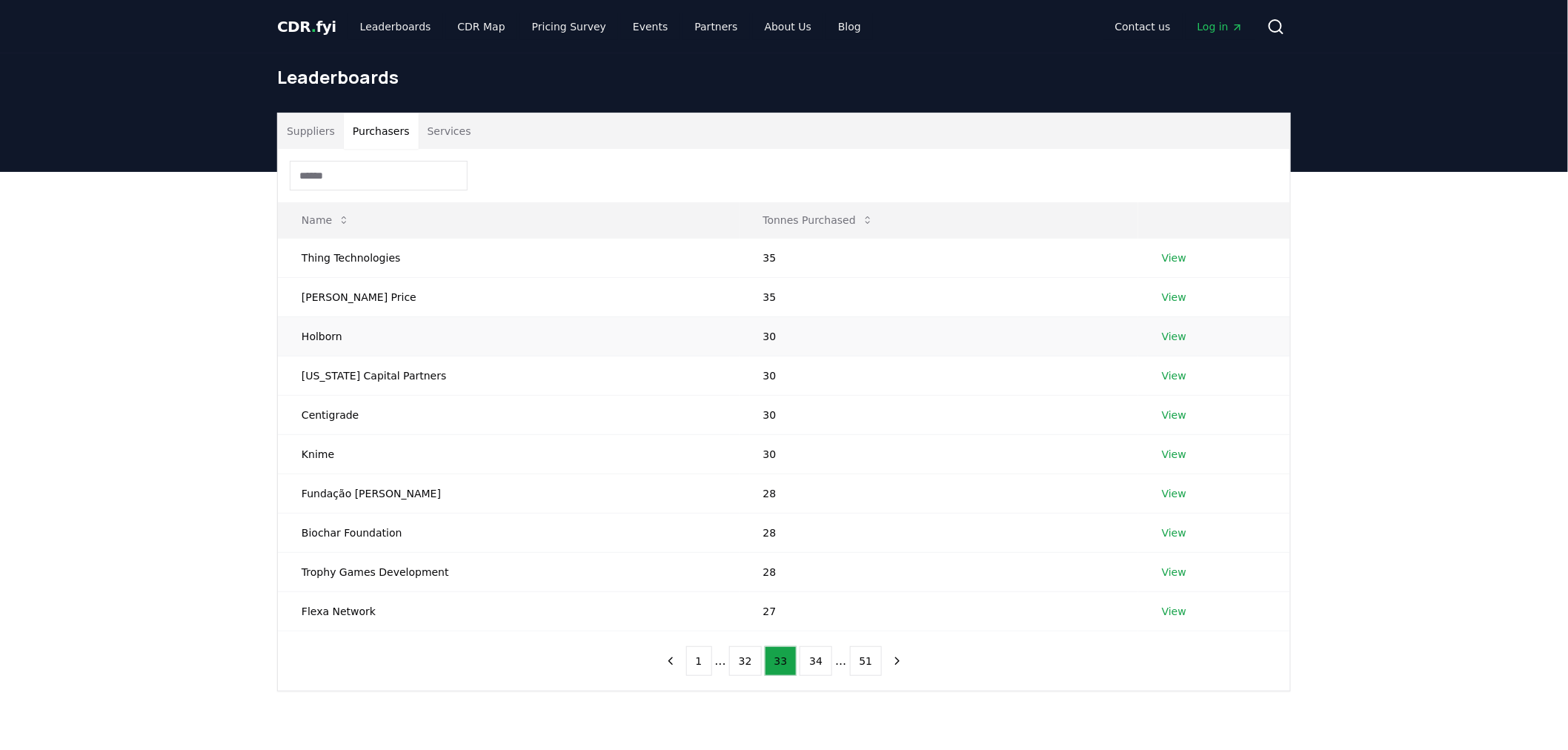
click at [1171, 332] on link "View" at bounding box center [1174, 336] width 25 height 14
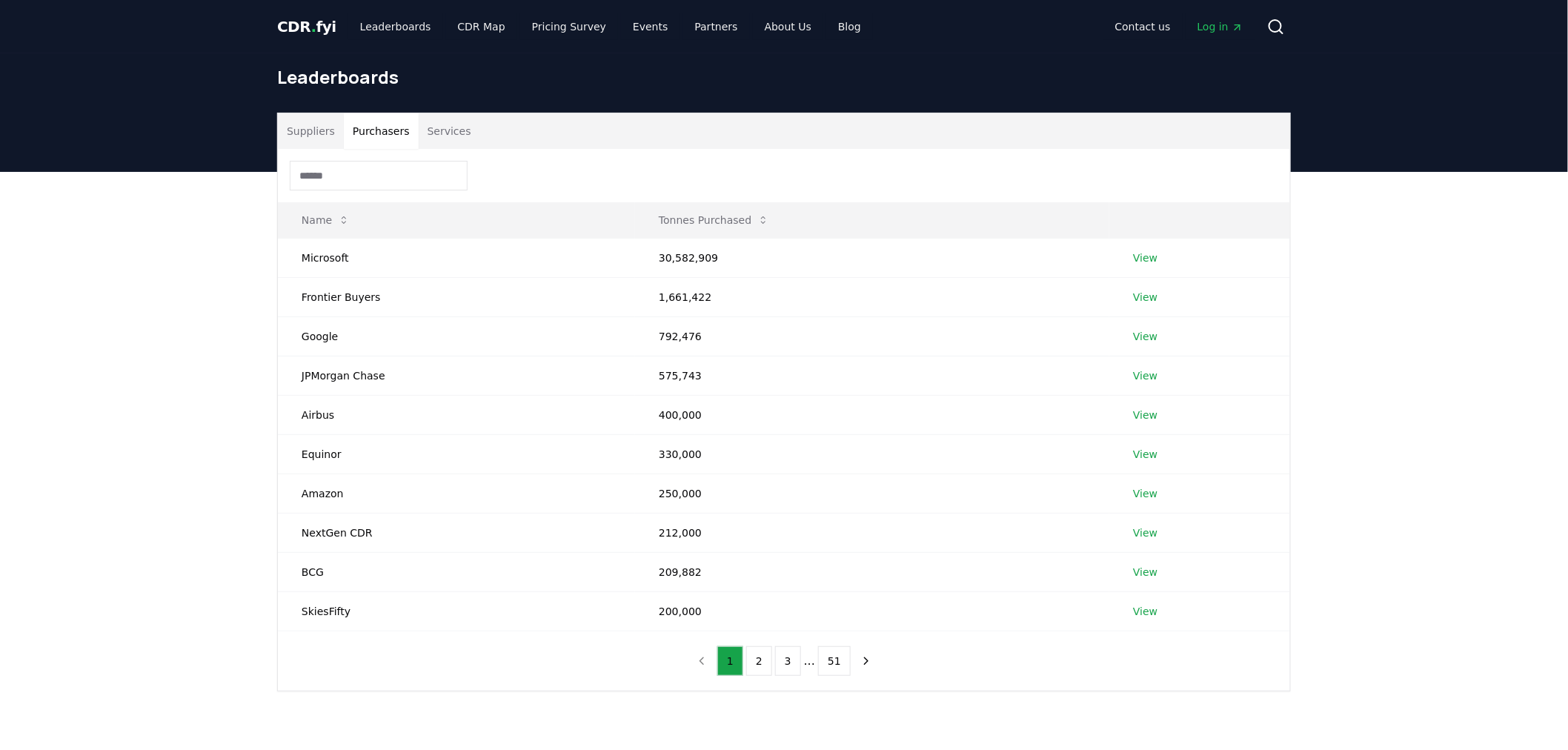
click at [384, 121] on button "Purchasers" at bounding box center [381, 131] width 75 height 36
click at [861, 660] on icon "next page" at bounding box center [866, 661] width 14 height 14
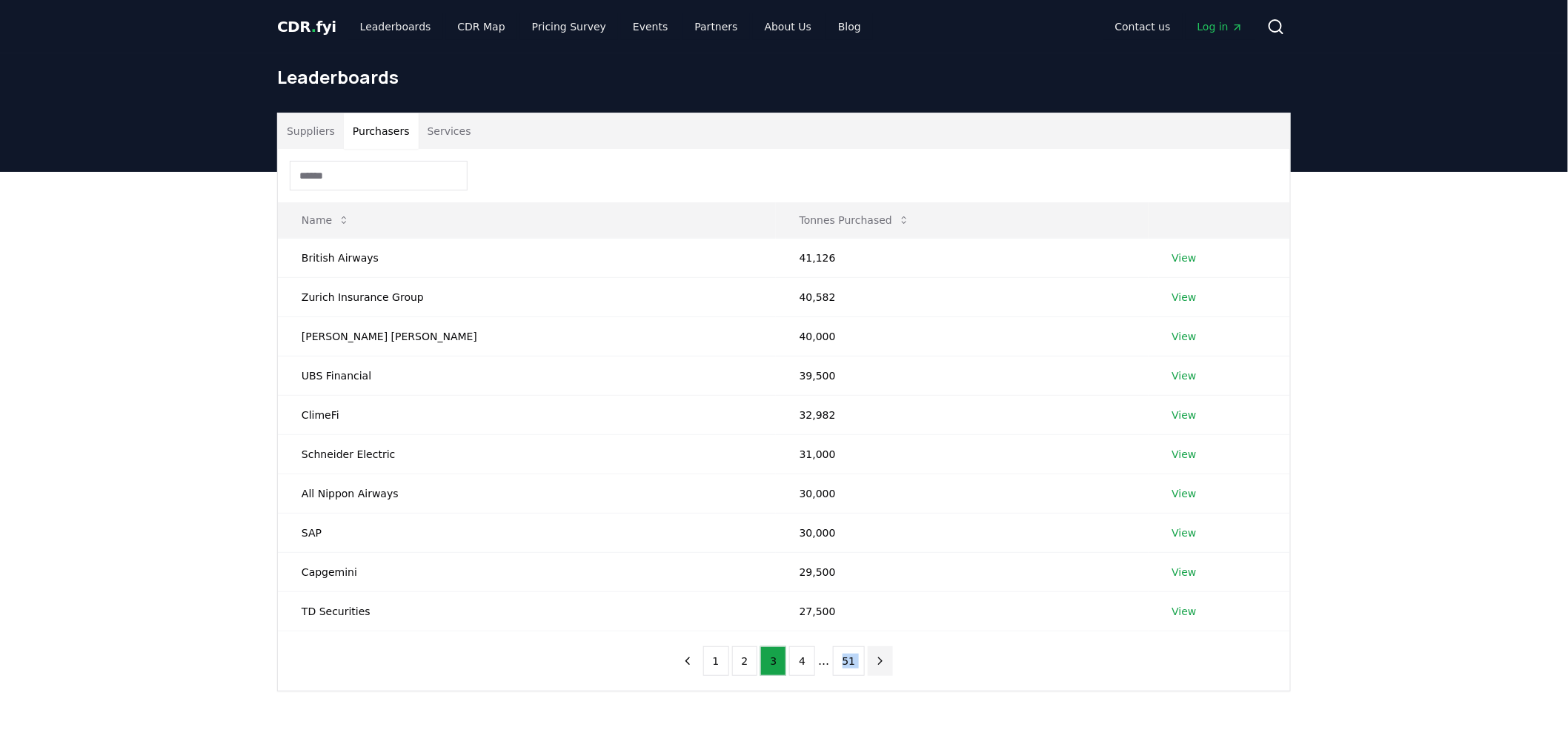
click at [861, 660] on nav "1 2 3 4 ... 51" at bounding box center [785, 661] width 219 height 30
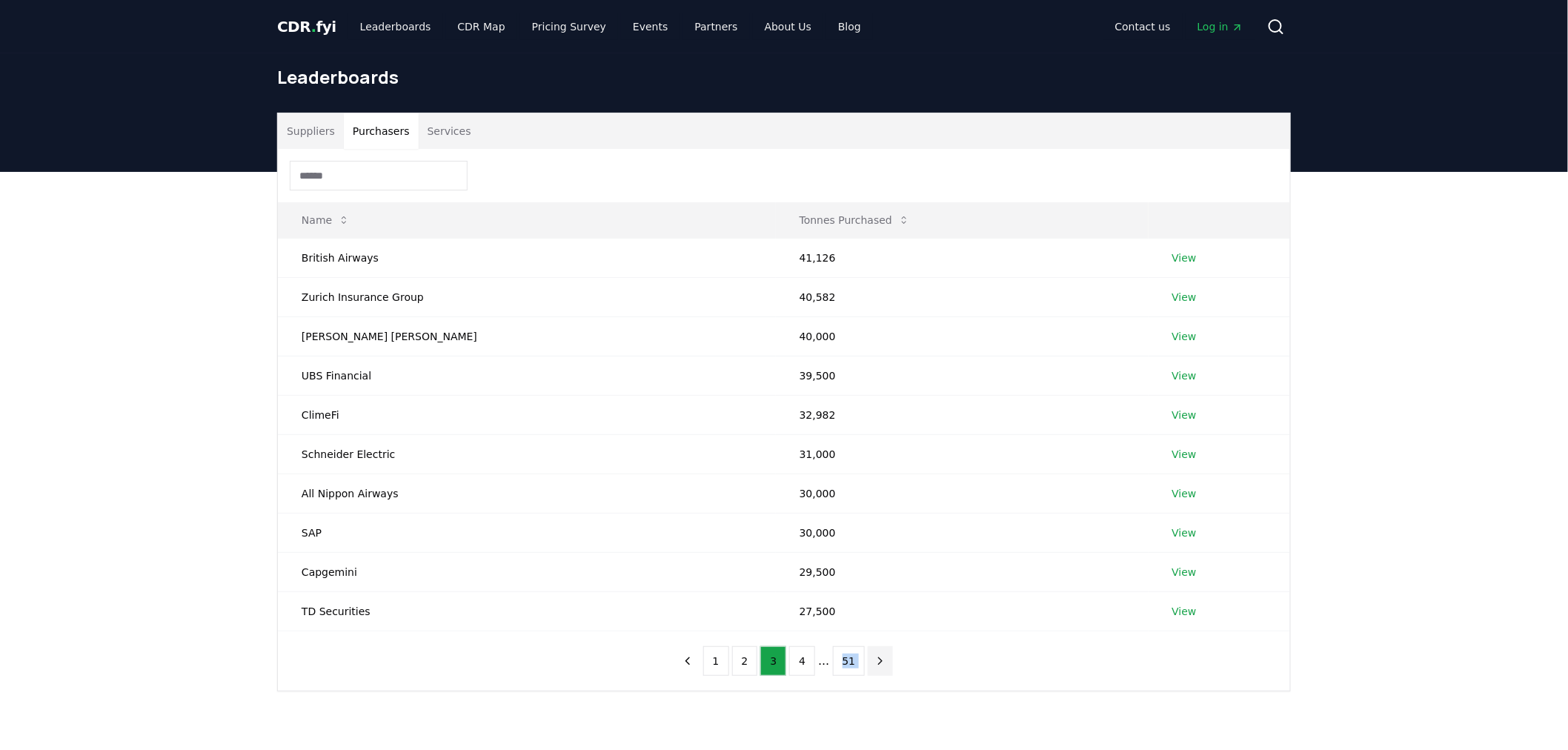
click at [877, 663] on icon "next page" at bounding box center [881, 661] width 14 height 14
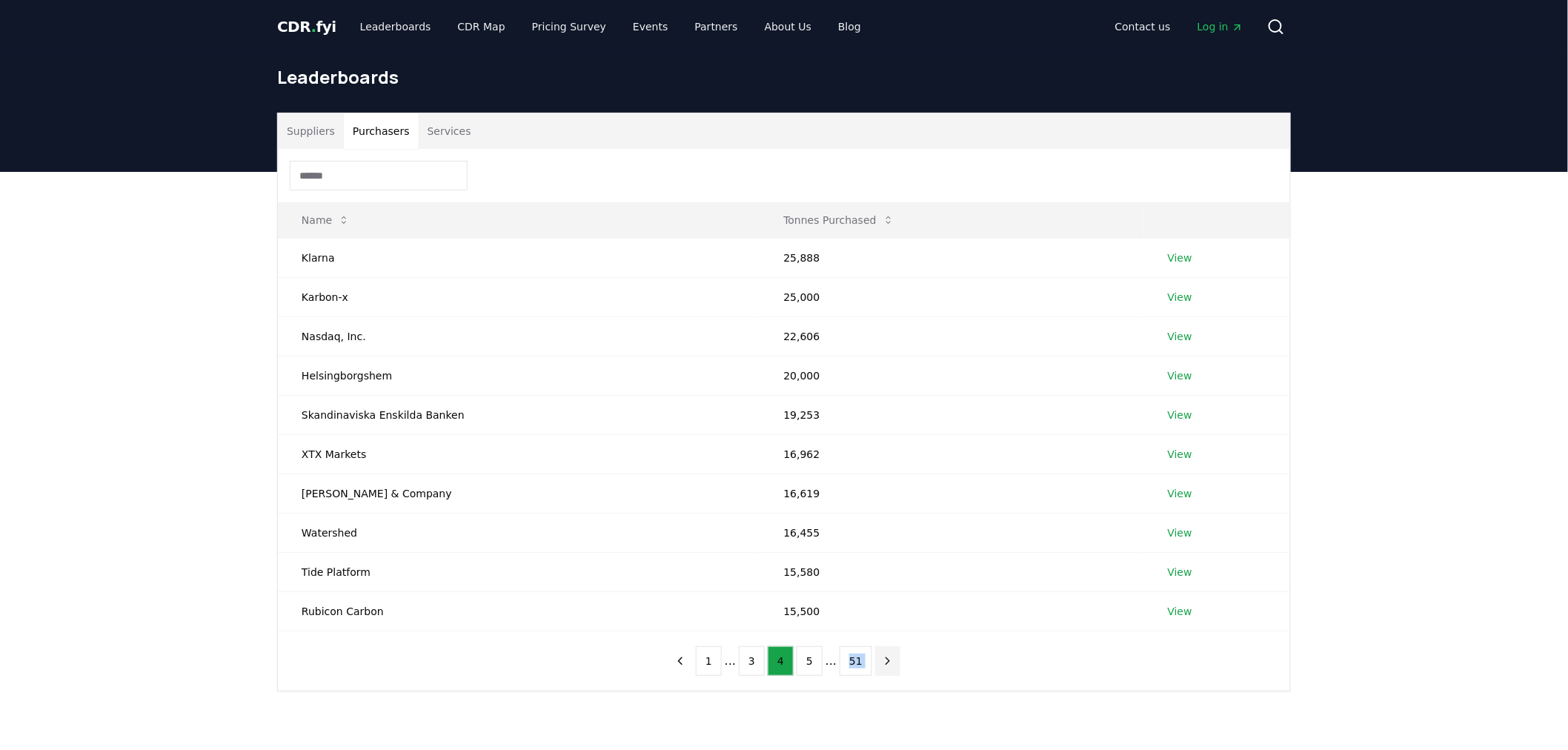
click at [881, 663] on icon "next page" at bounding box center [888, 661] width 14 height 14
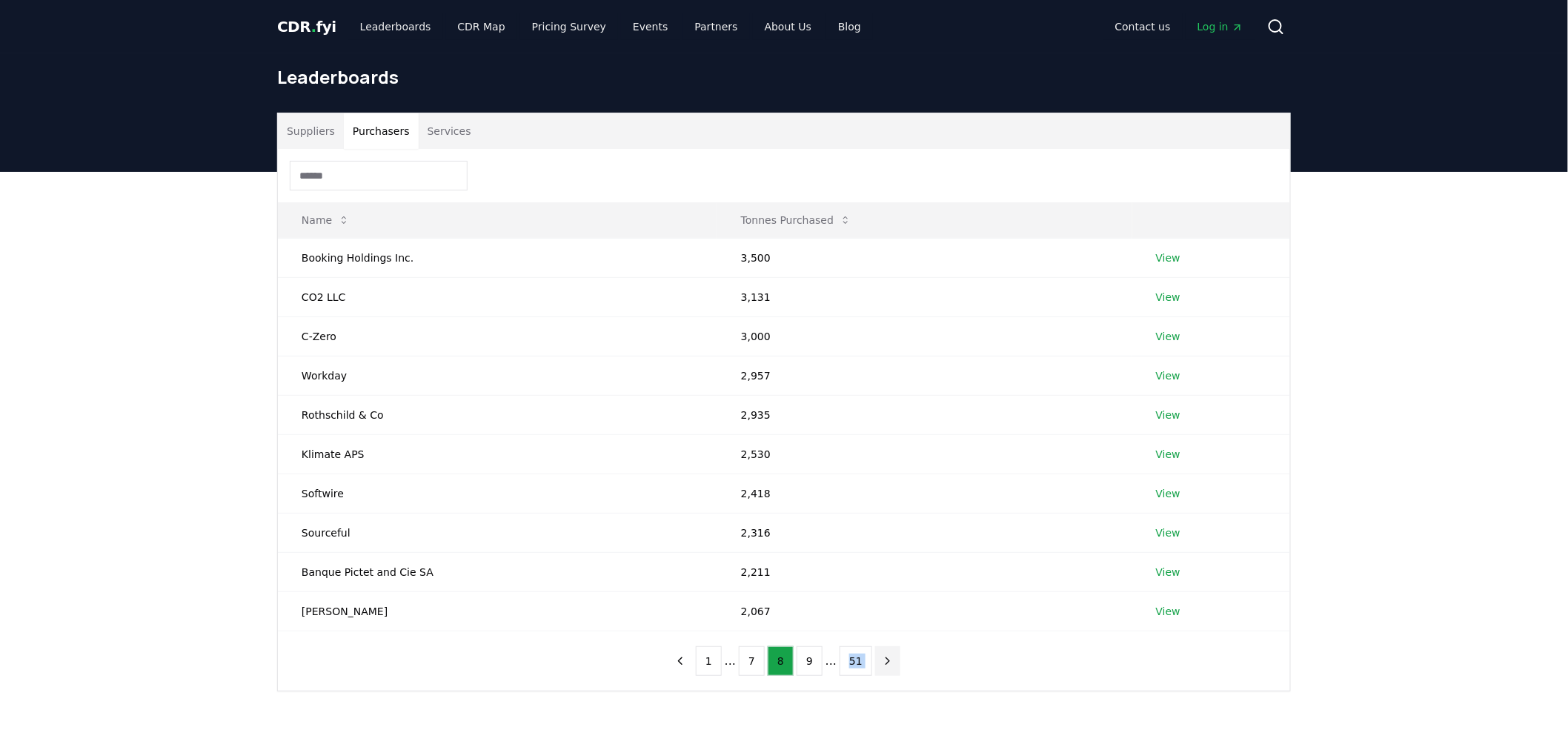
click at [881, 663] on icon "next page" at bounding box center [888, 661] width 14 height 14
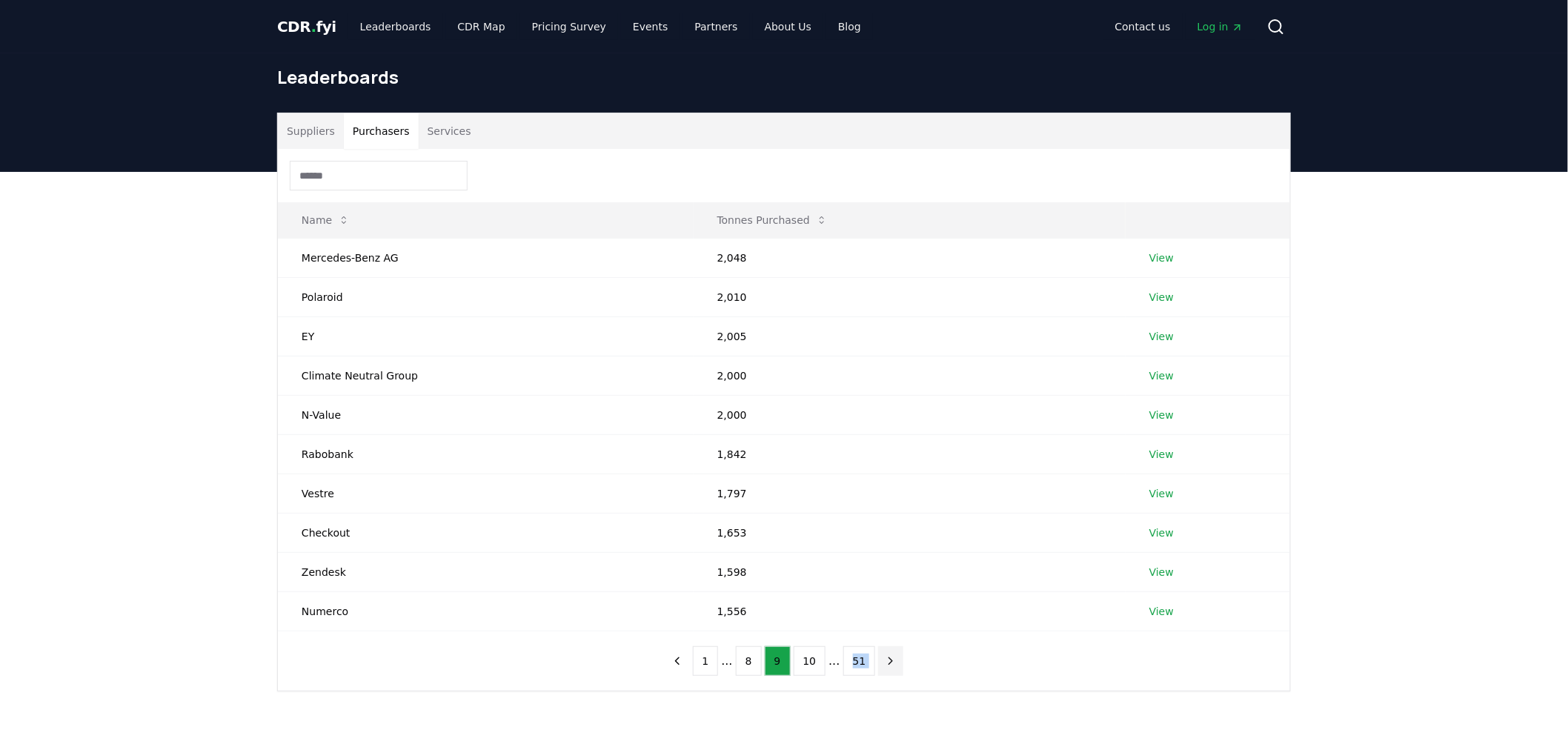
click at [884, 663] on icon "next page" at bounding box center [891, 661] width 14 height 14
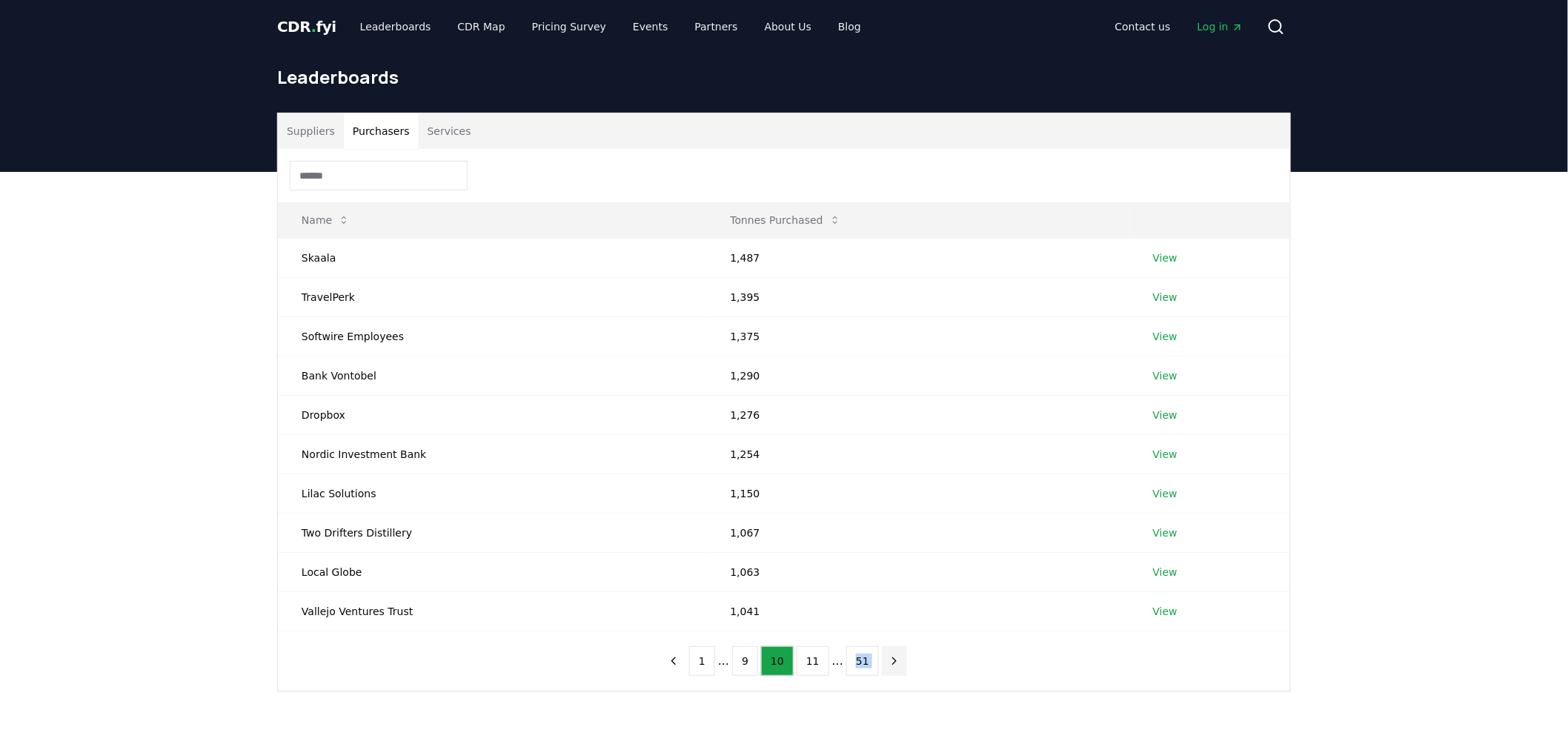
click at [888, 663] on icon "next page" at bounding box center [895, 661] width 14 height 14
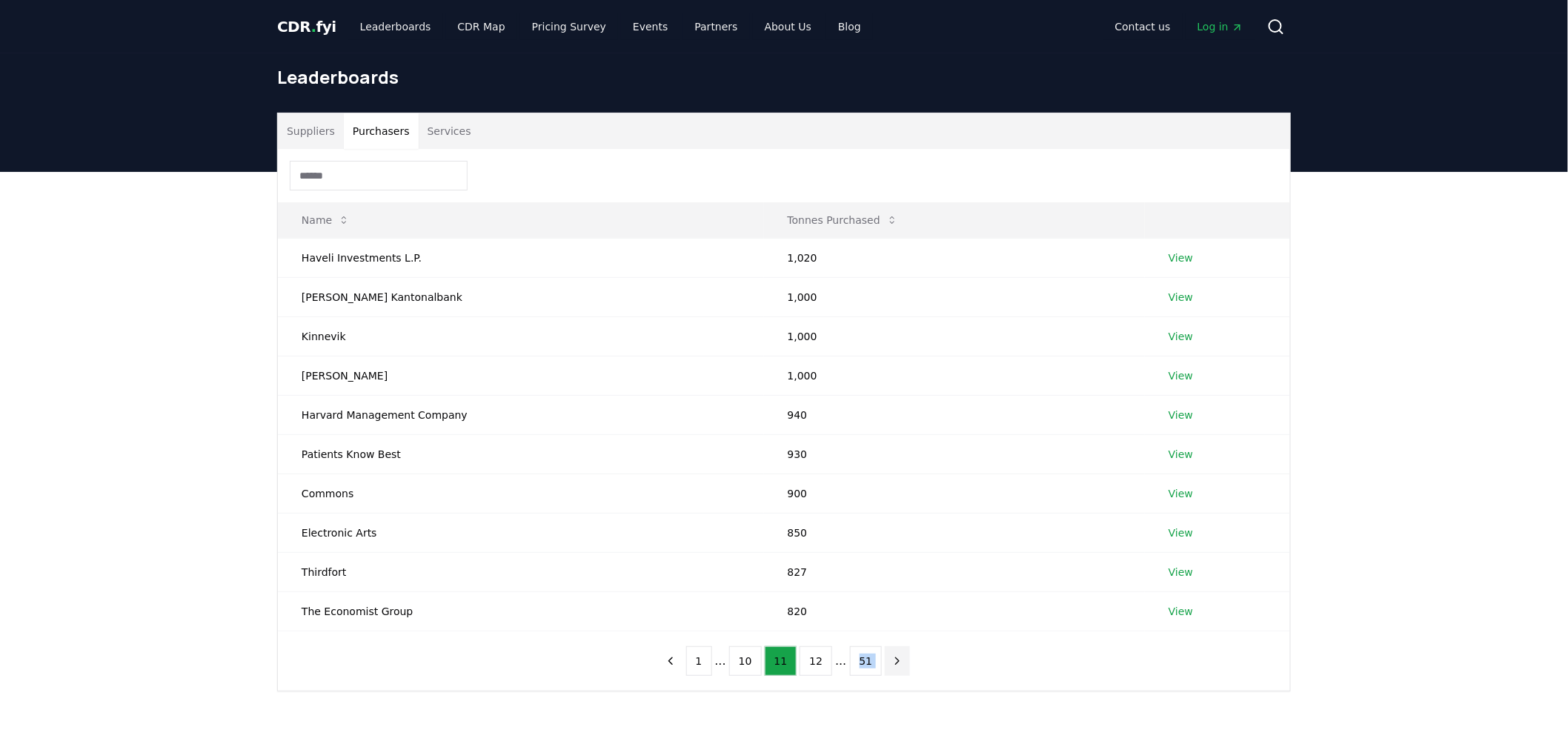
click at [885, 663] on button "next page" at bounding box center [898, 661] width 25 height 30
click at [676, 668] on icon "previous page" at bounding box center [671, 661] width 14 height 14
click at [896, 662] on icon "next page" at bounding box center [898, 661] width 3 height 7
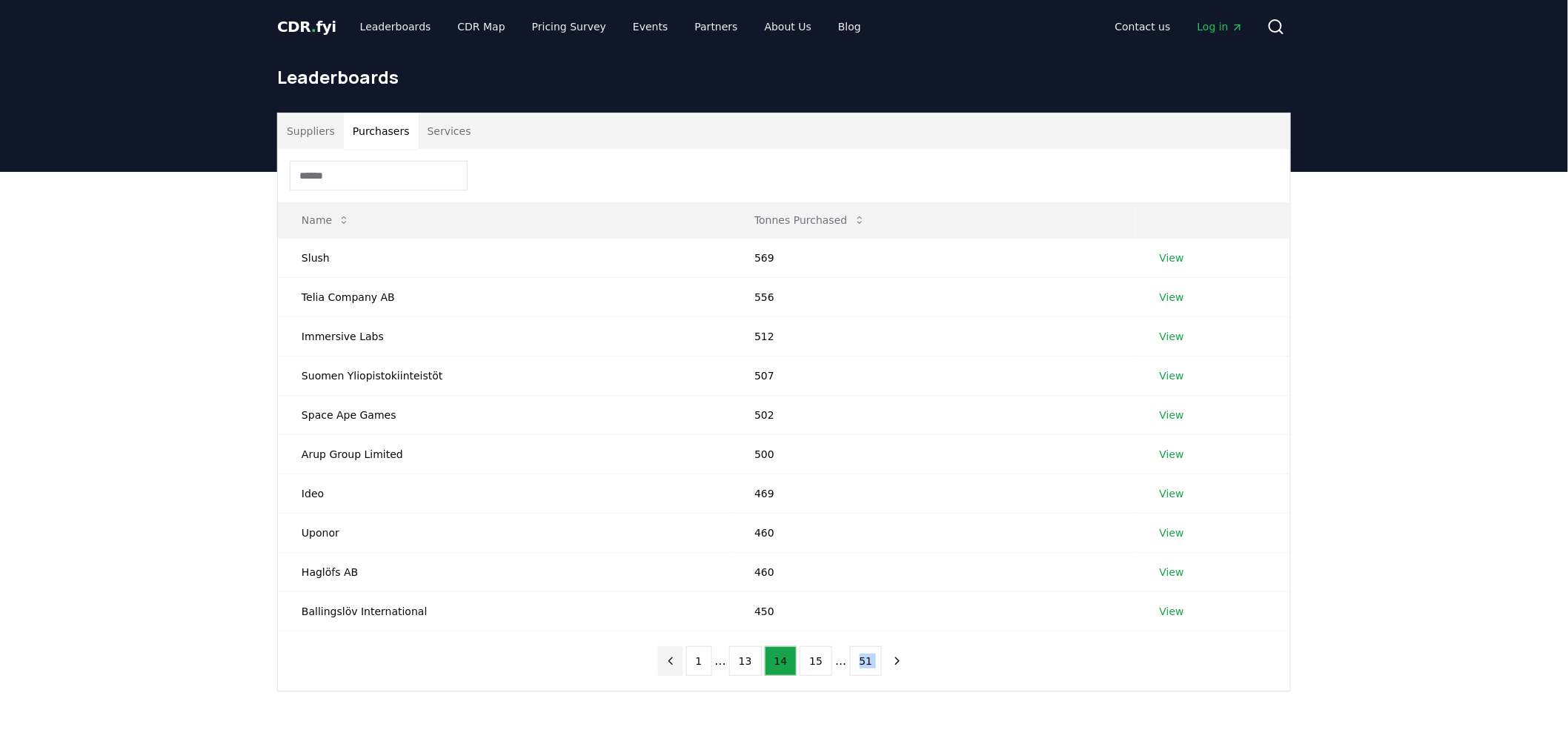
click at [676, 662] on icon "previous page" at bounding box center [671, 661] width 14 height 14
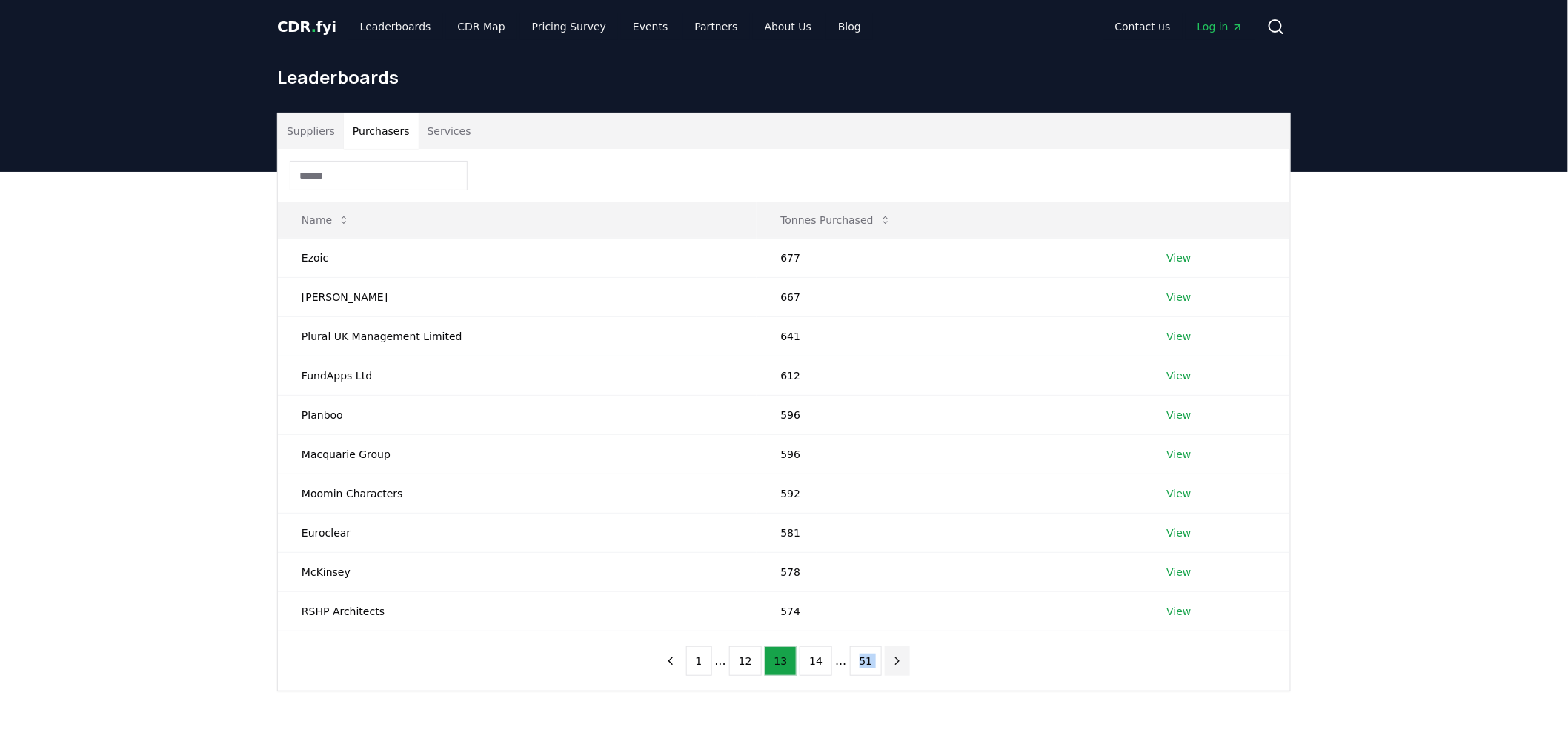
click at [893, 655] on icon "next page" at bounding box center [898, 661] width 14 height 14
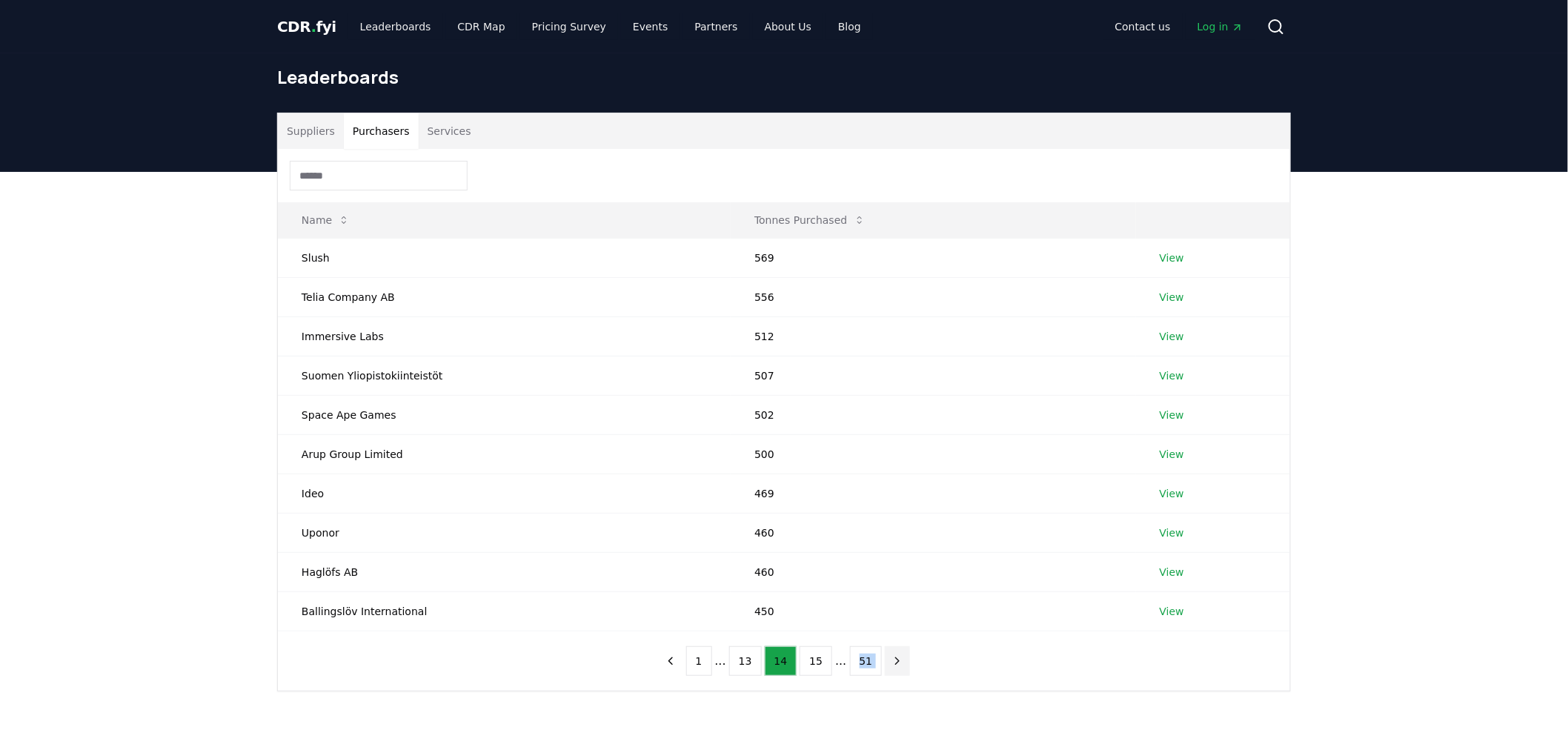
click at [893, 655] on icon "next page" at bounding box center [898, 661] width 14 height 14
click at [892, 655] on icon "next page" at bounding box center [898, 661] width 14 height 14
click at [891, 664] on icon "next page" at bounding box center [898, 661] width 14 height 14
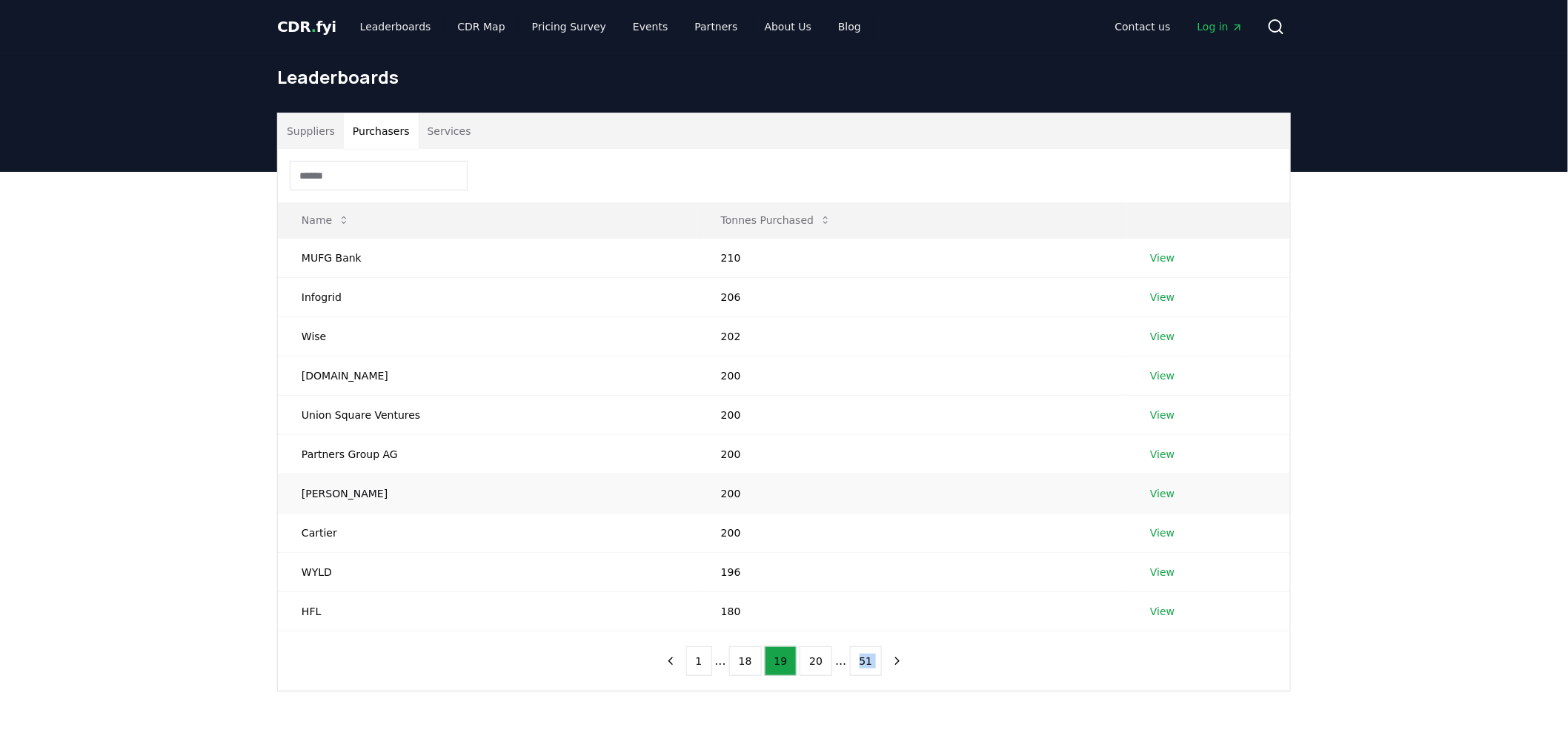
click at [1154, 497] on link "View" at bounding box center [1162, 493] width 25 height 14
